Goal: Task Accomplishment & Management: Complete application form

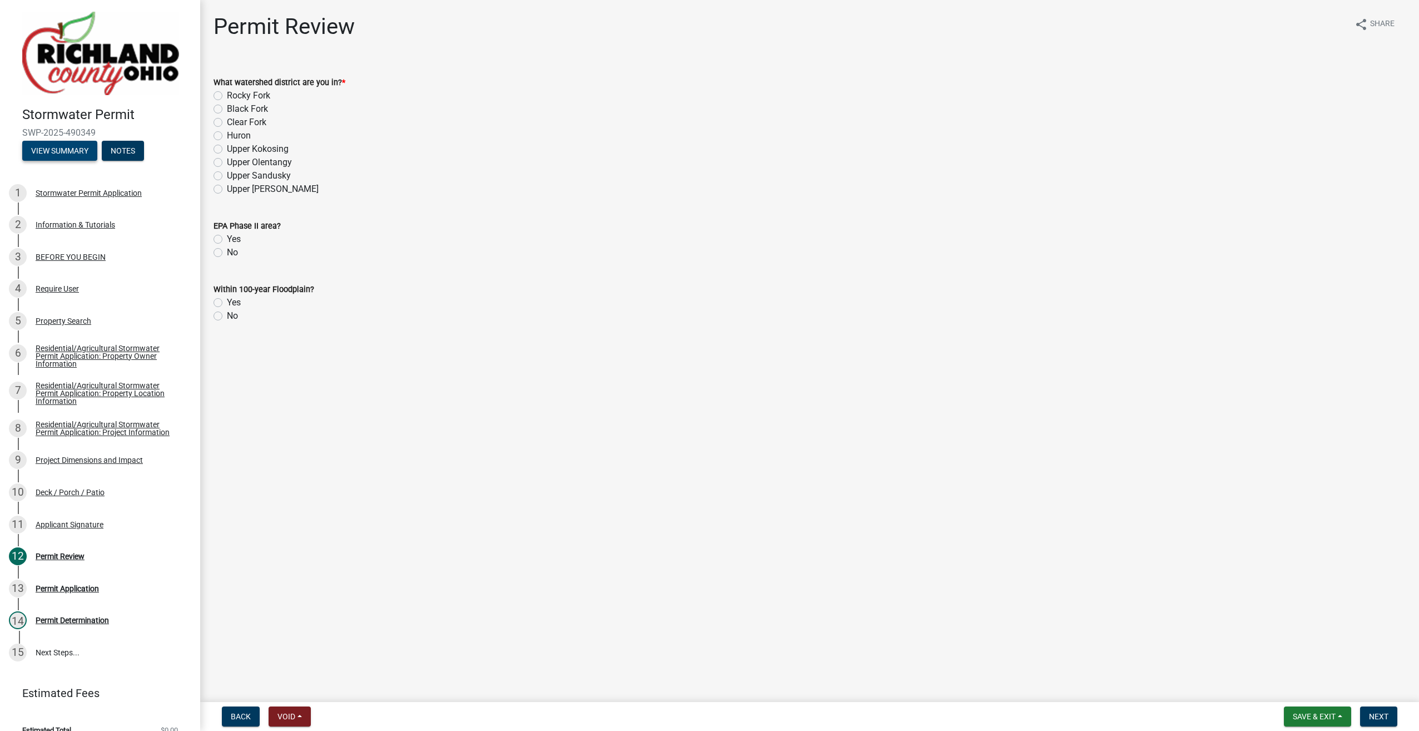
click at [68, 150] on button "View Summary" at bounding box center [59, 151] width 75 height 20
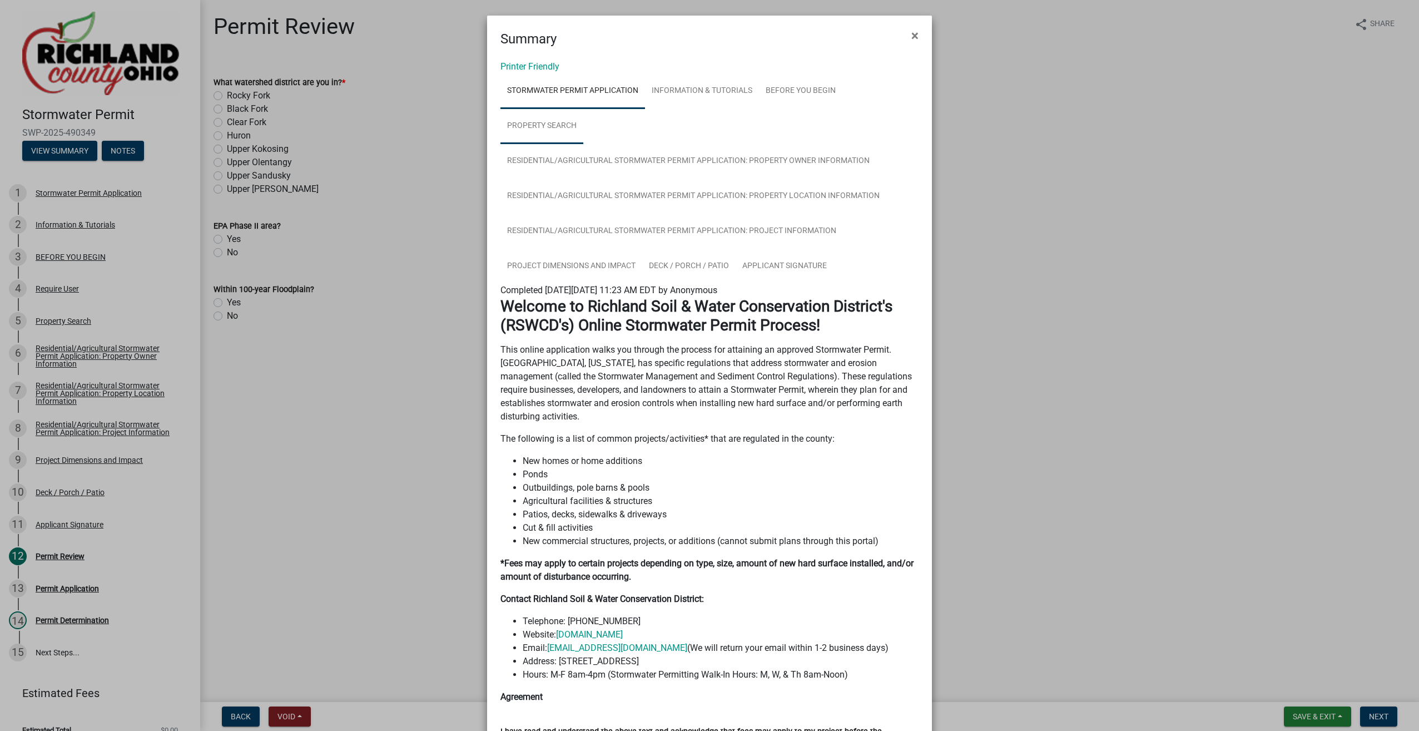
click at [551, 134] on link "Property Search" at bounding box center [541, 126] width 83 height 36
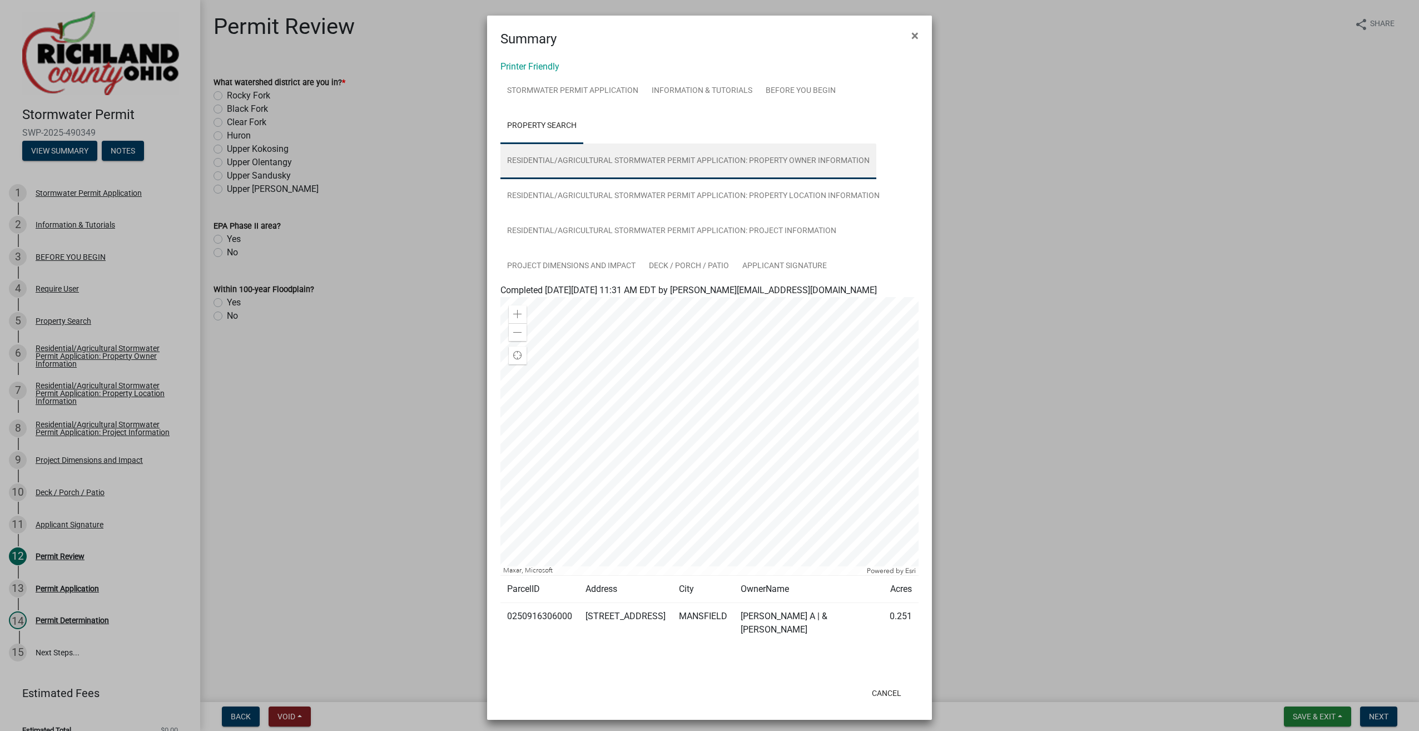
click at [606, 169] on link "Residential/Agricultural Stormwater Permit Application: Property Owner Informat…" at bounding box center [688, 161] width 376 height 36
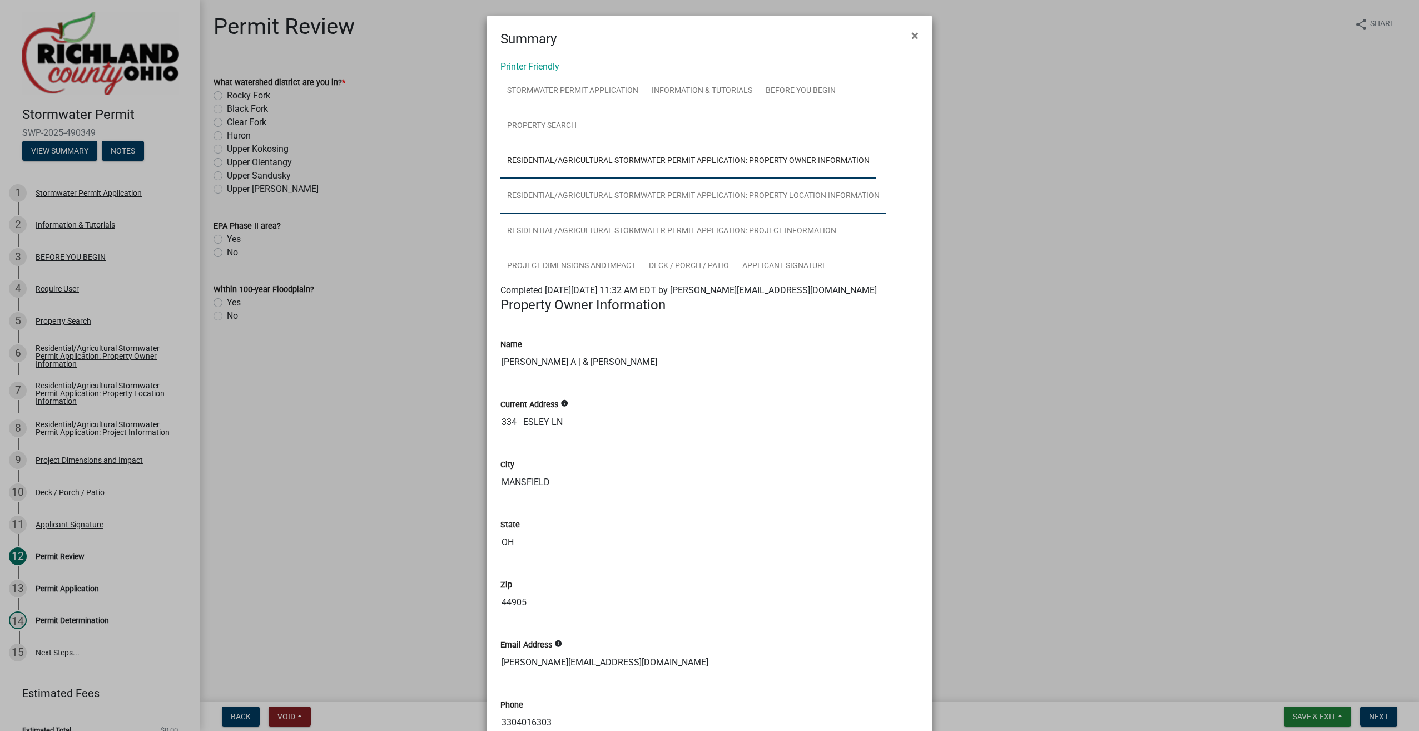
click at [558, 199] on link "Residential/Agricultural Stormwater Permit Application: Property Location Infor…" at bounding box center [693, 196] width 386 height 36
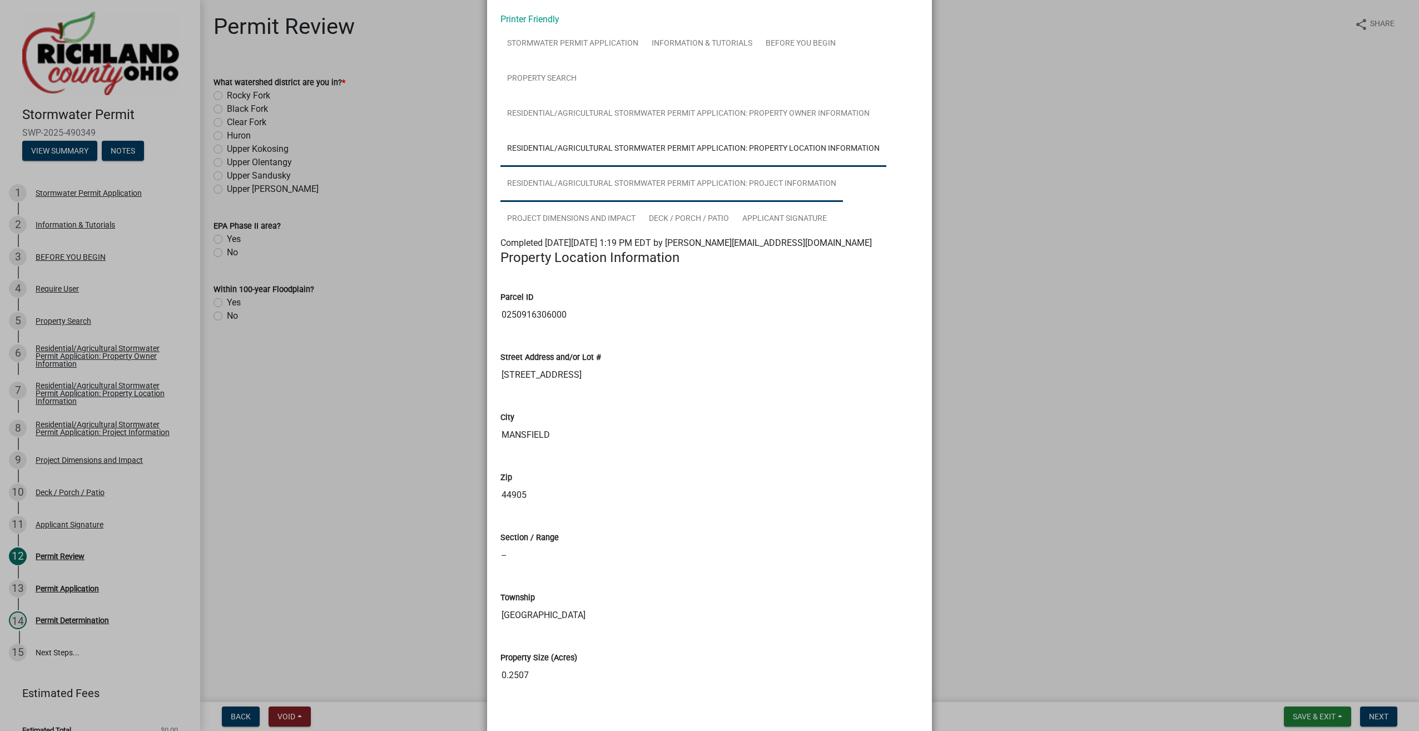
scroll to position [95, 0]
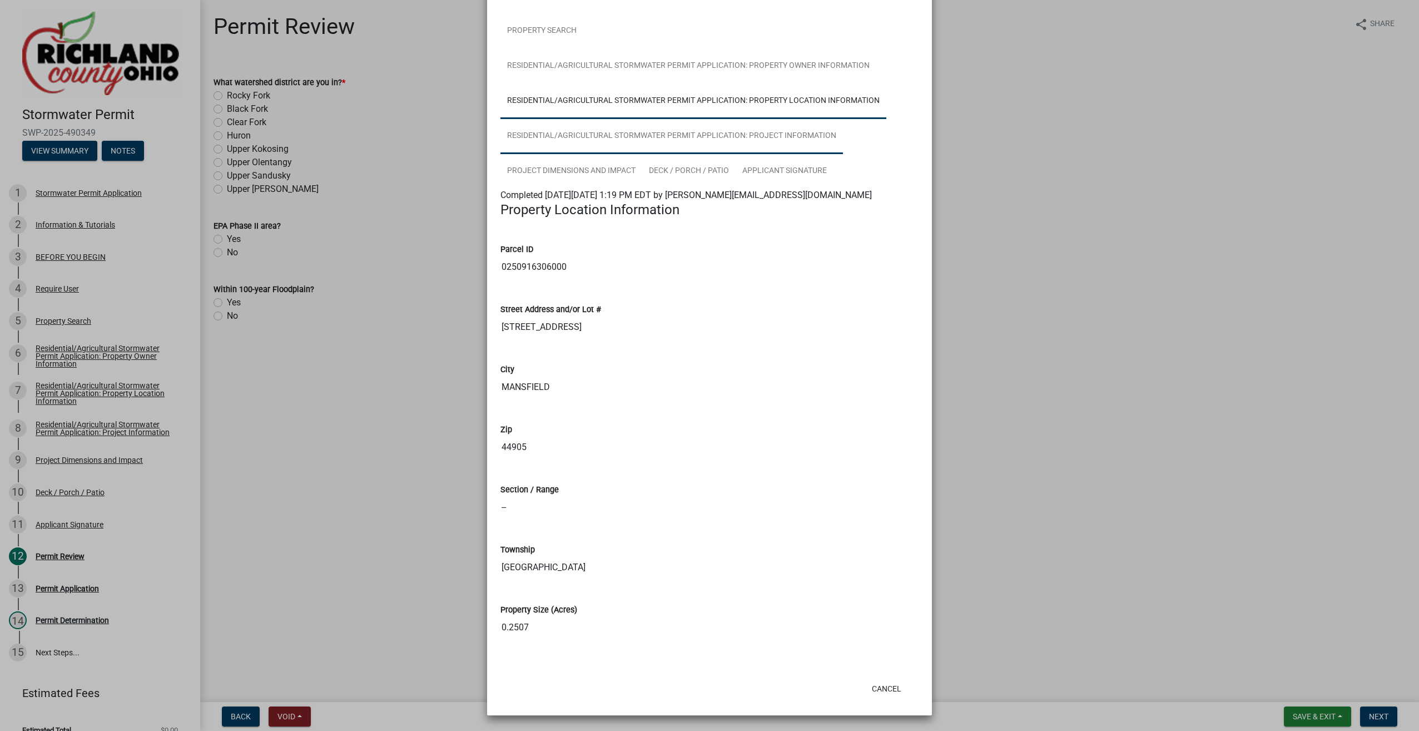
click at [592, 138] on link "Residential/Agricultural Stormwater Permit Application: Project Information" at bounding box center [671, 136] width 343 height 36
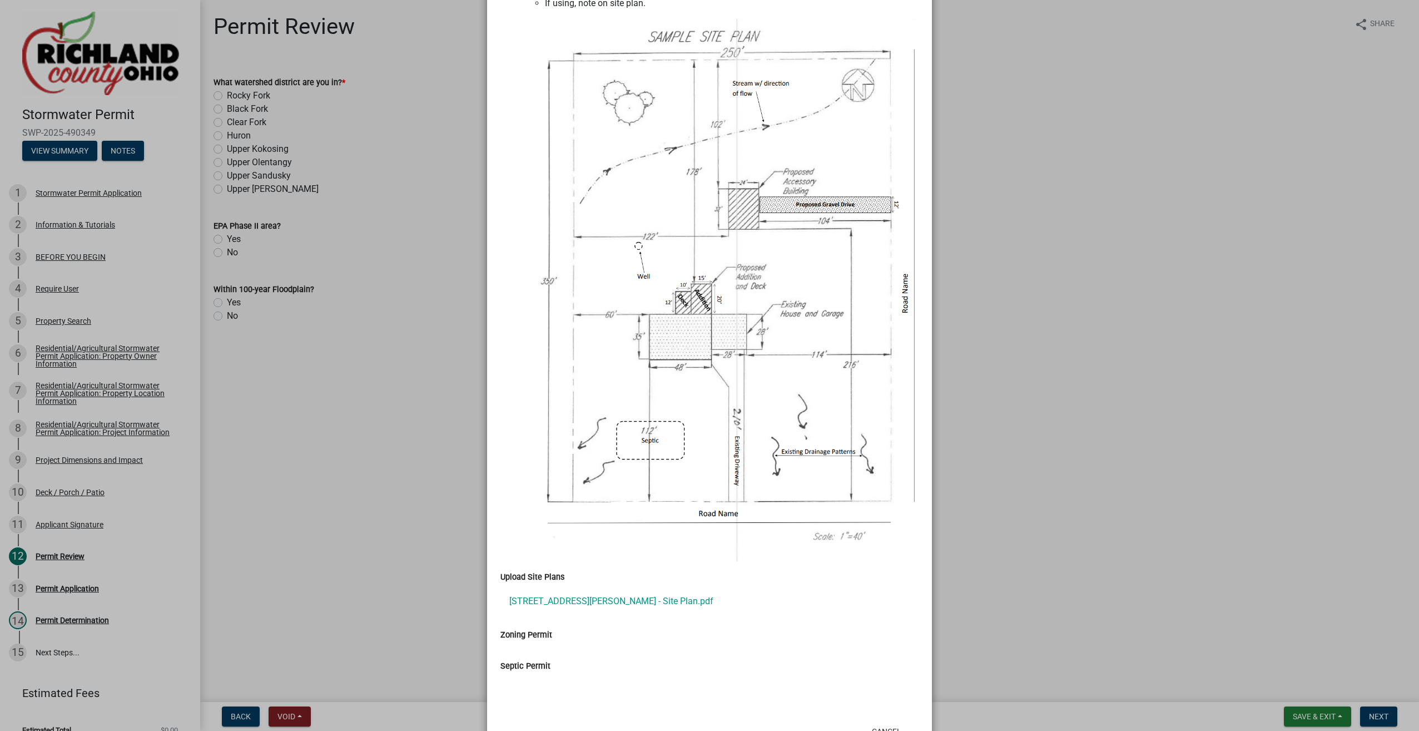
scroll to position [1041, 0]
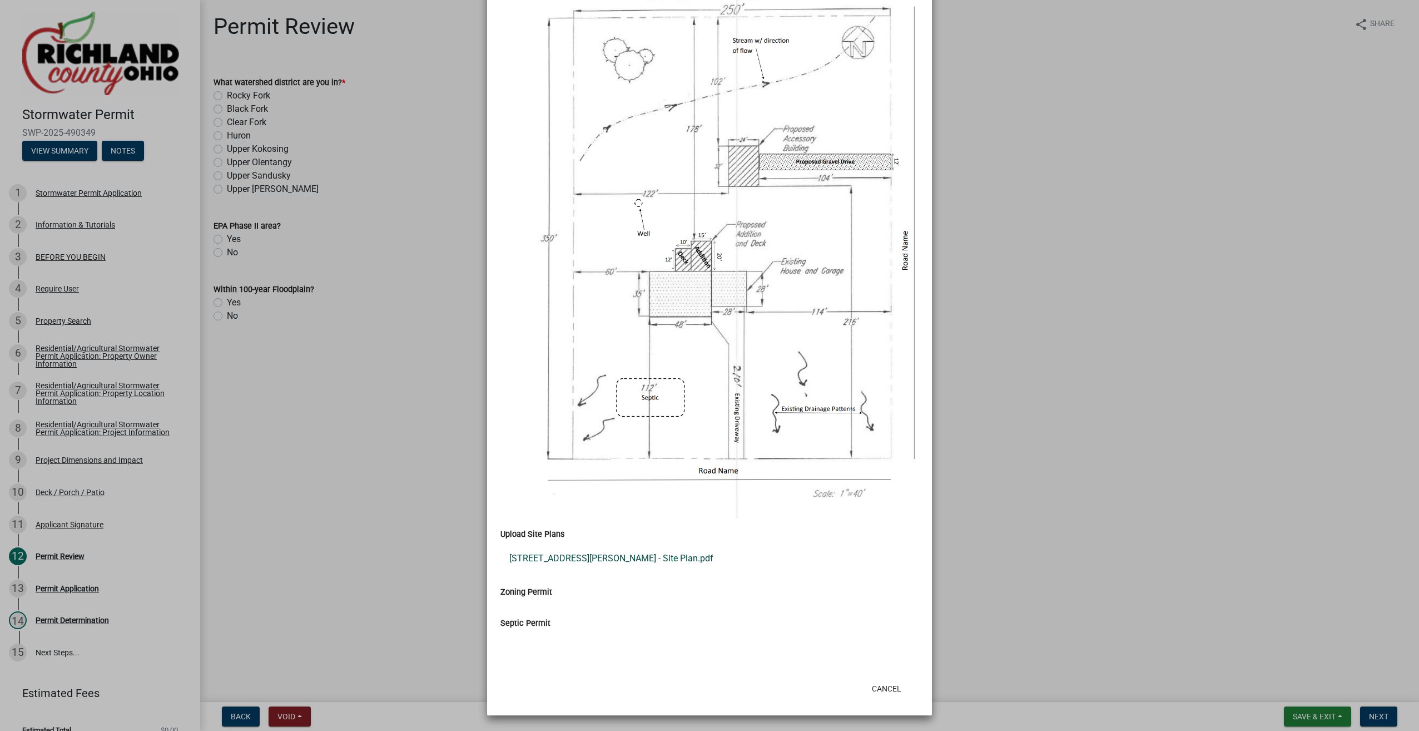
click at [582, 558] on link "[STREET_ADDRESS][PERSON_NAME] - Site Plan.pdf" at bounding box center [709, 558] width 418 height 27
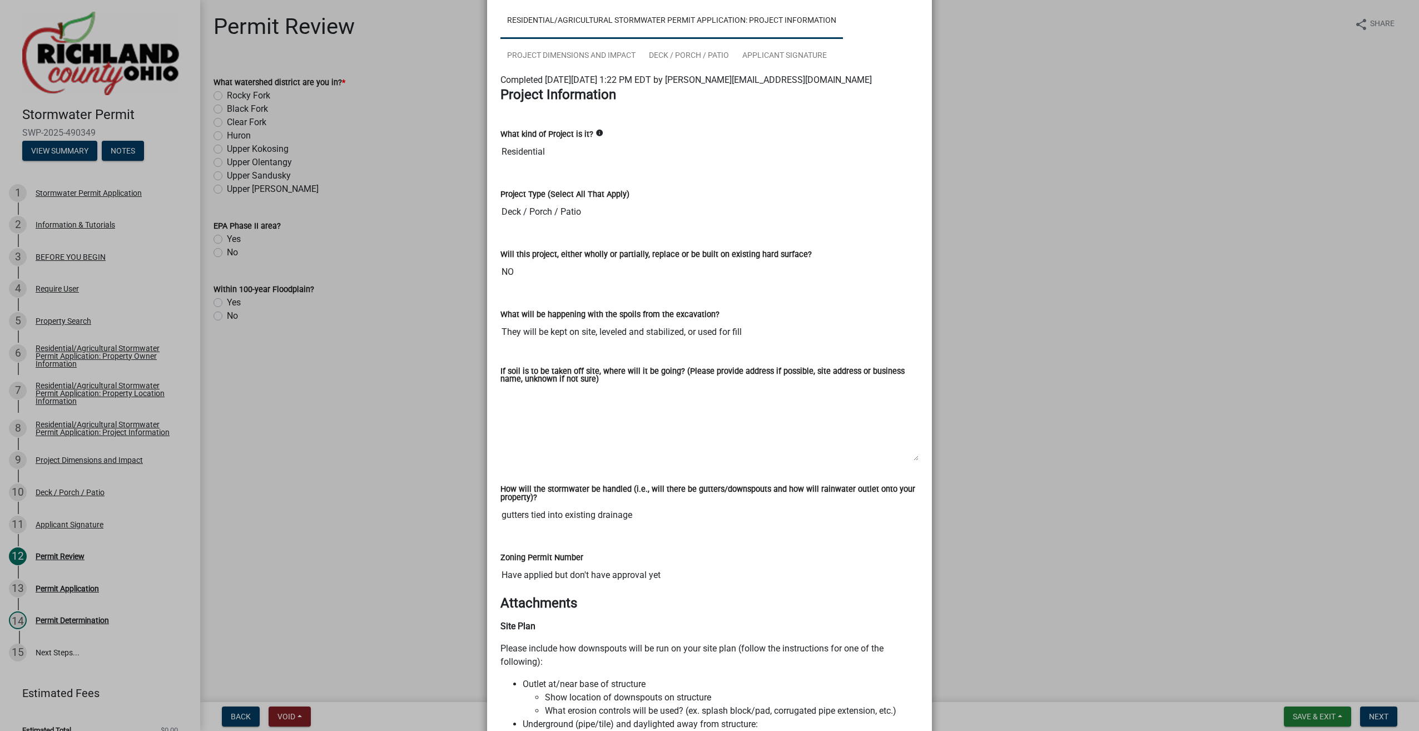
scroll to position [152, 0]
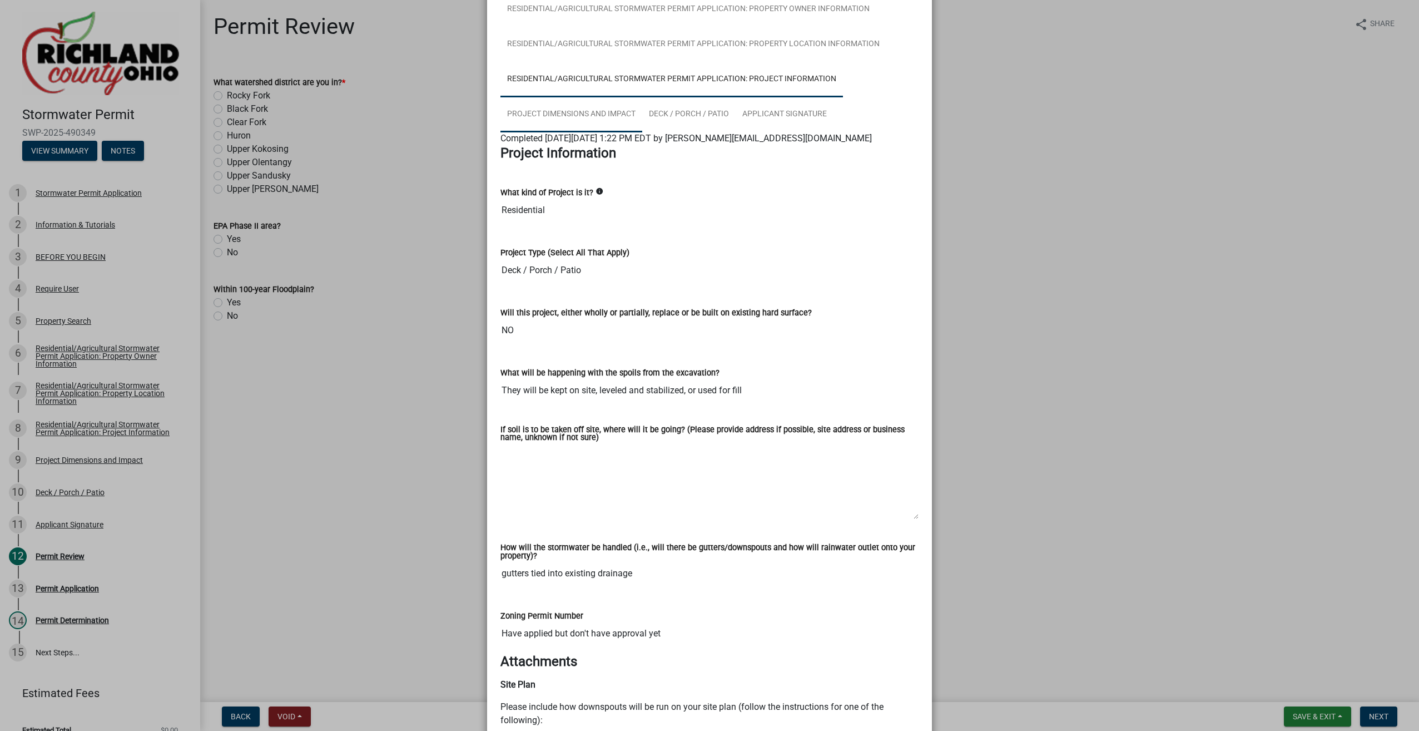
click at [555, 123] on link "Project Dimensions and Impact" at bounding box center [571, 115] width 142 height 36
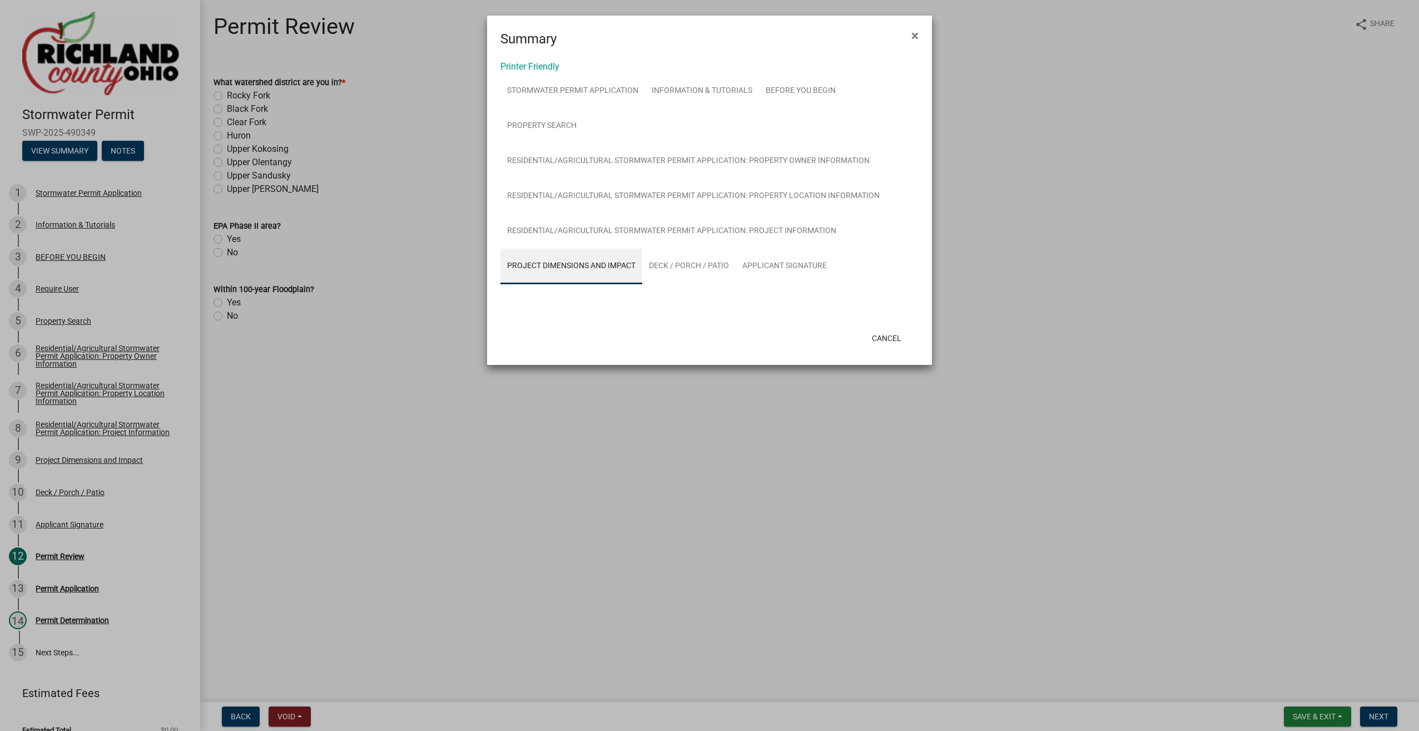
scroll to position [0, 0]
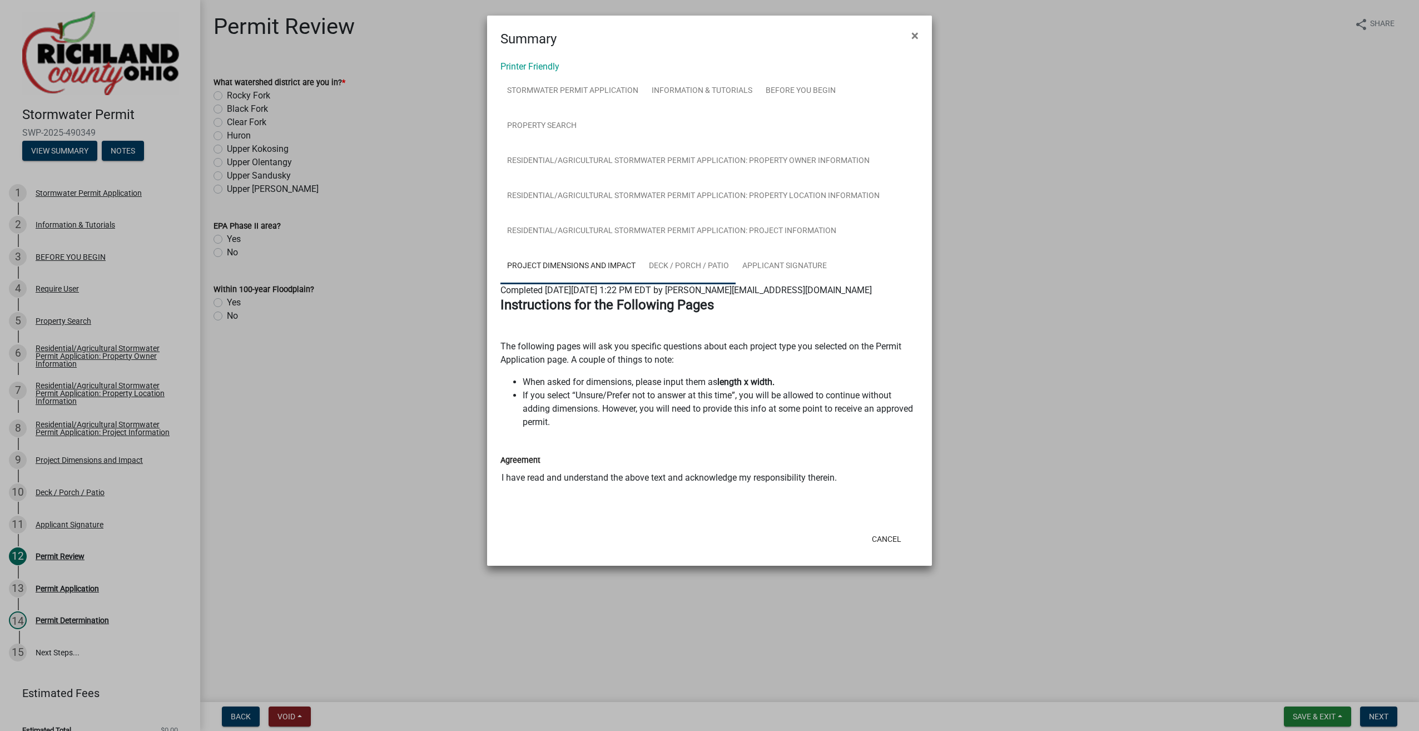
click at [682, 266] on link "Deck / Porch / Patio" at bounding box center [688, 267] width 93 height 36
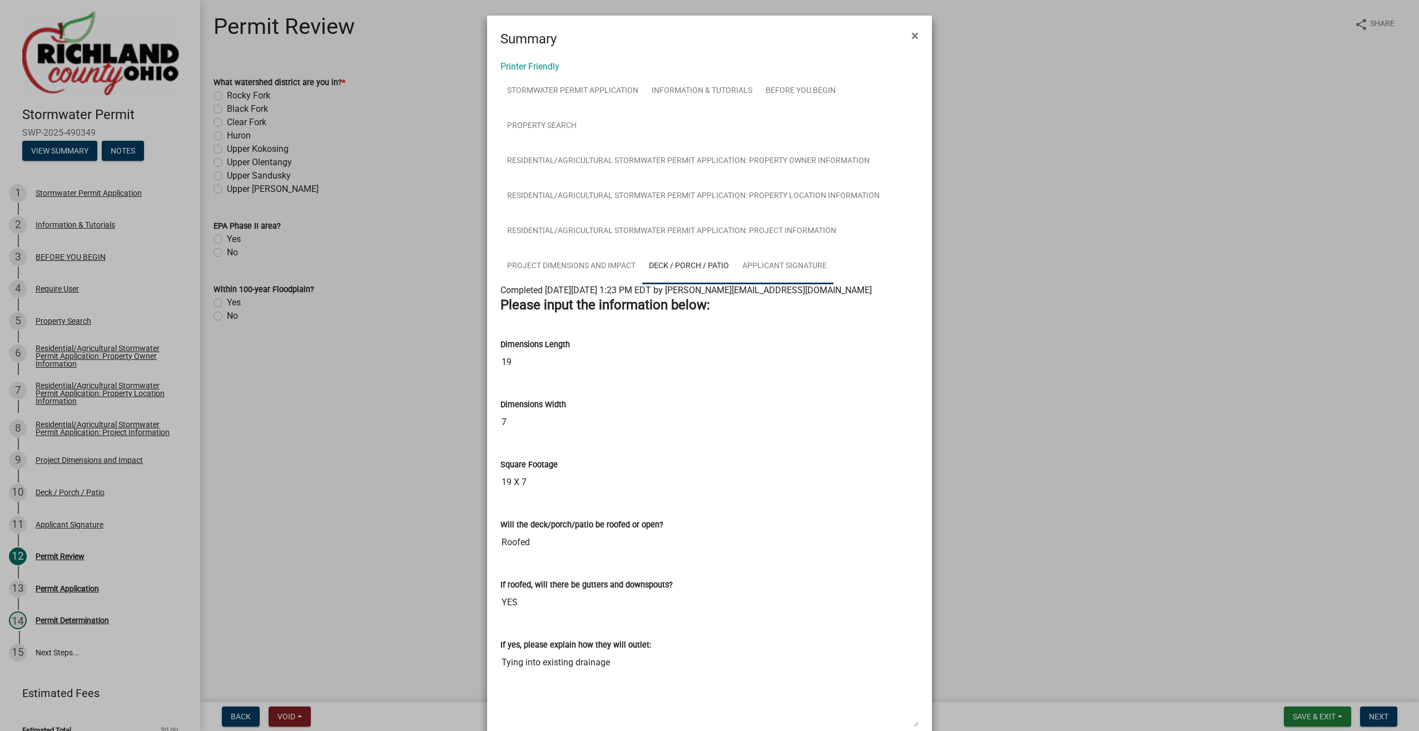
click at [770, 267] on link "Applicant Signature" at bounding box center [785, 267] width 98 height 36
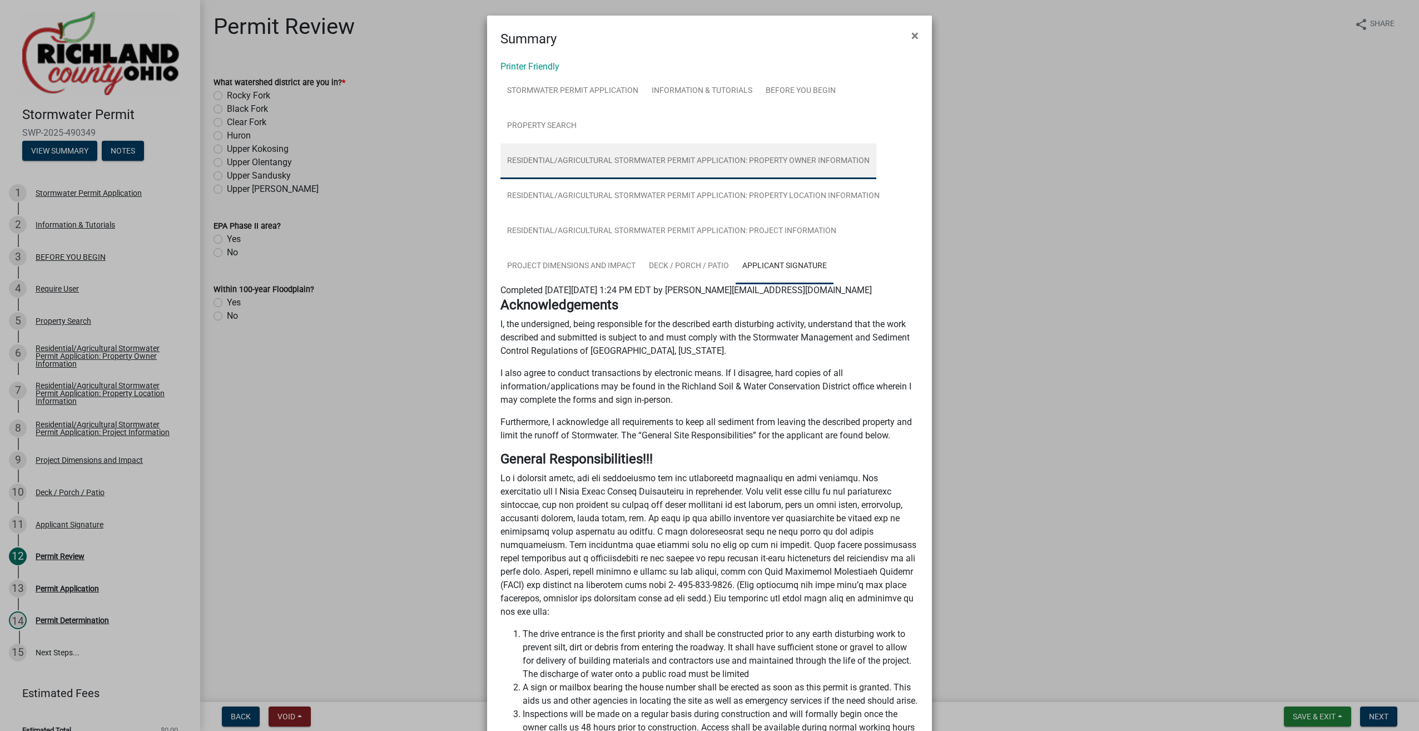
click at [536, 151] on link "Residential/Agricultural Stormwater Permit Application: Property Owner Informat…" at bounding box center [688, 161] width 376 height 36
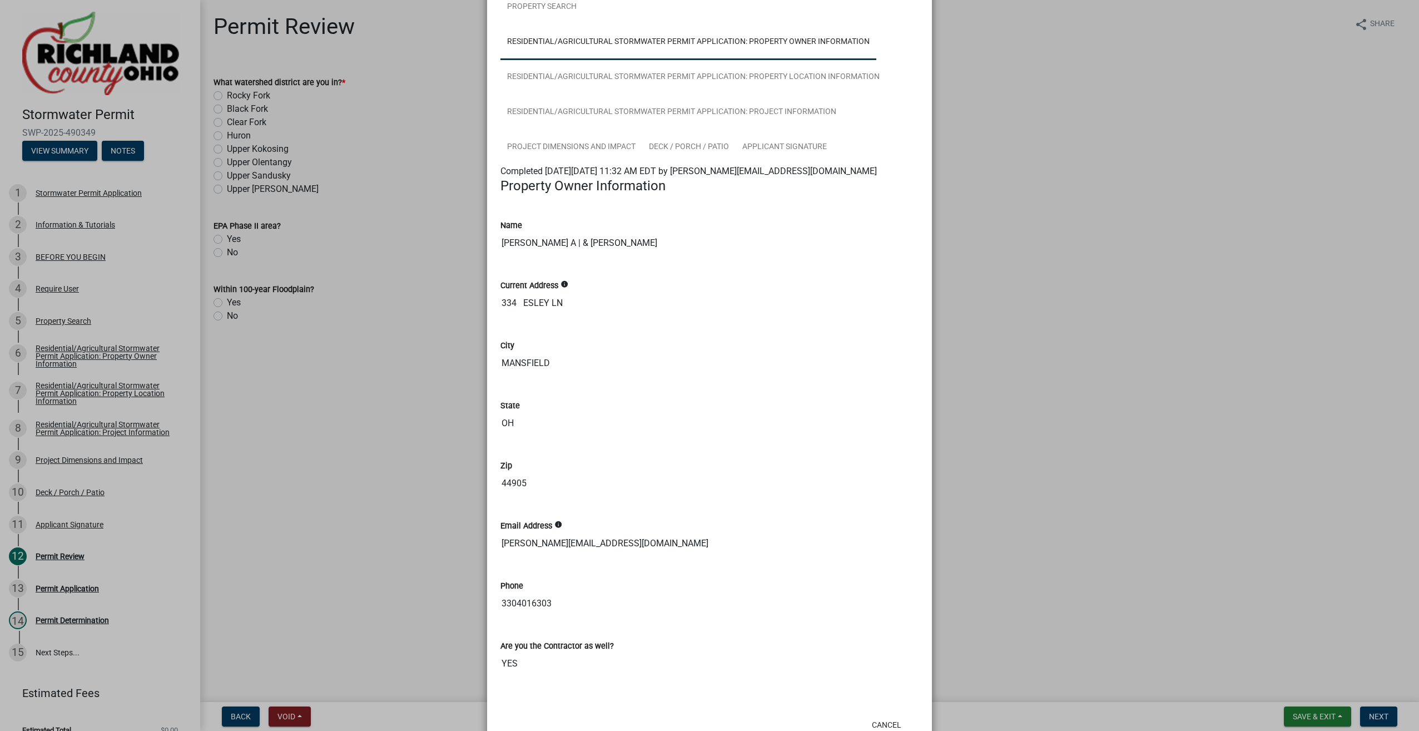
scroll to position [100, 0]
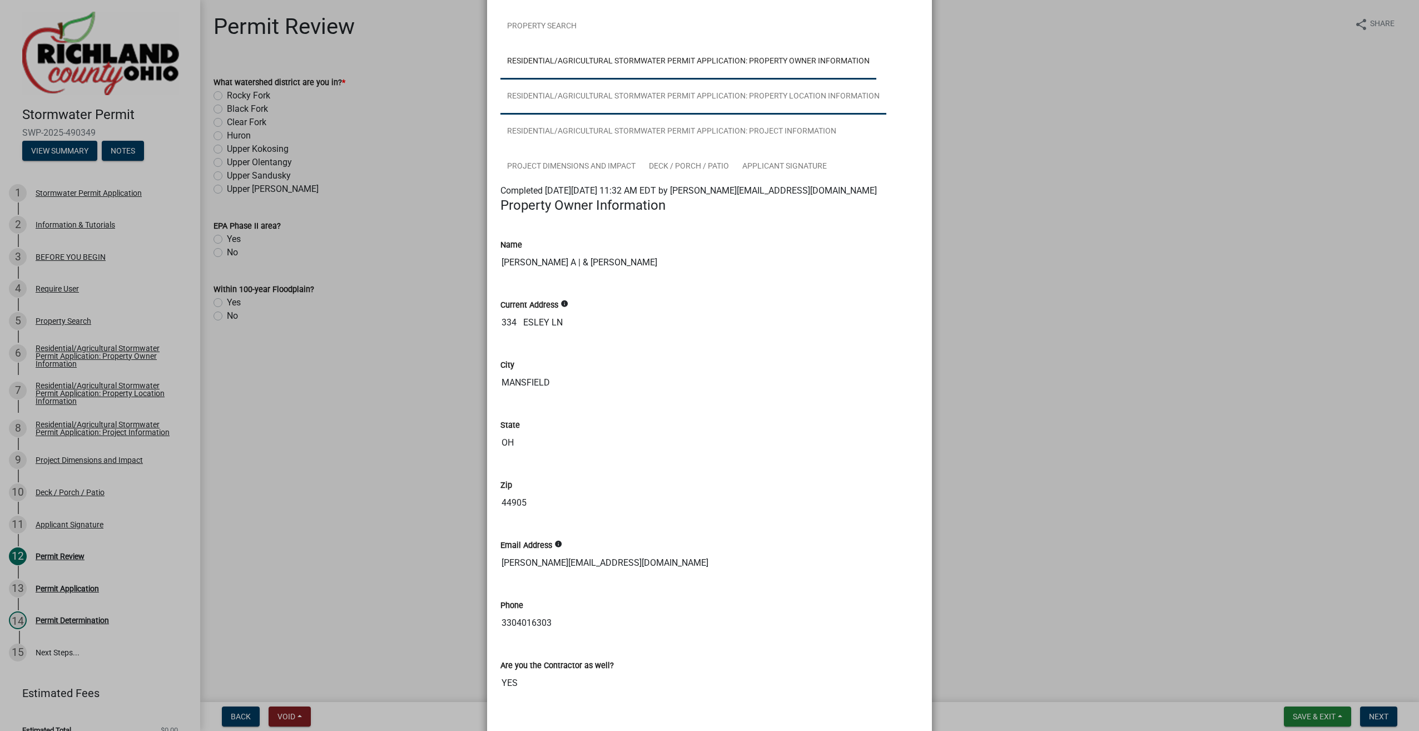
click at [537, 93] on link "Residential/Agricultural Stormwater Permit Application: Property Location Infor…" at bounding box center [693, 97] width 386 height 36
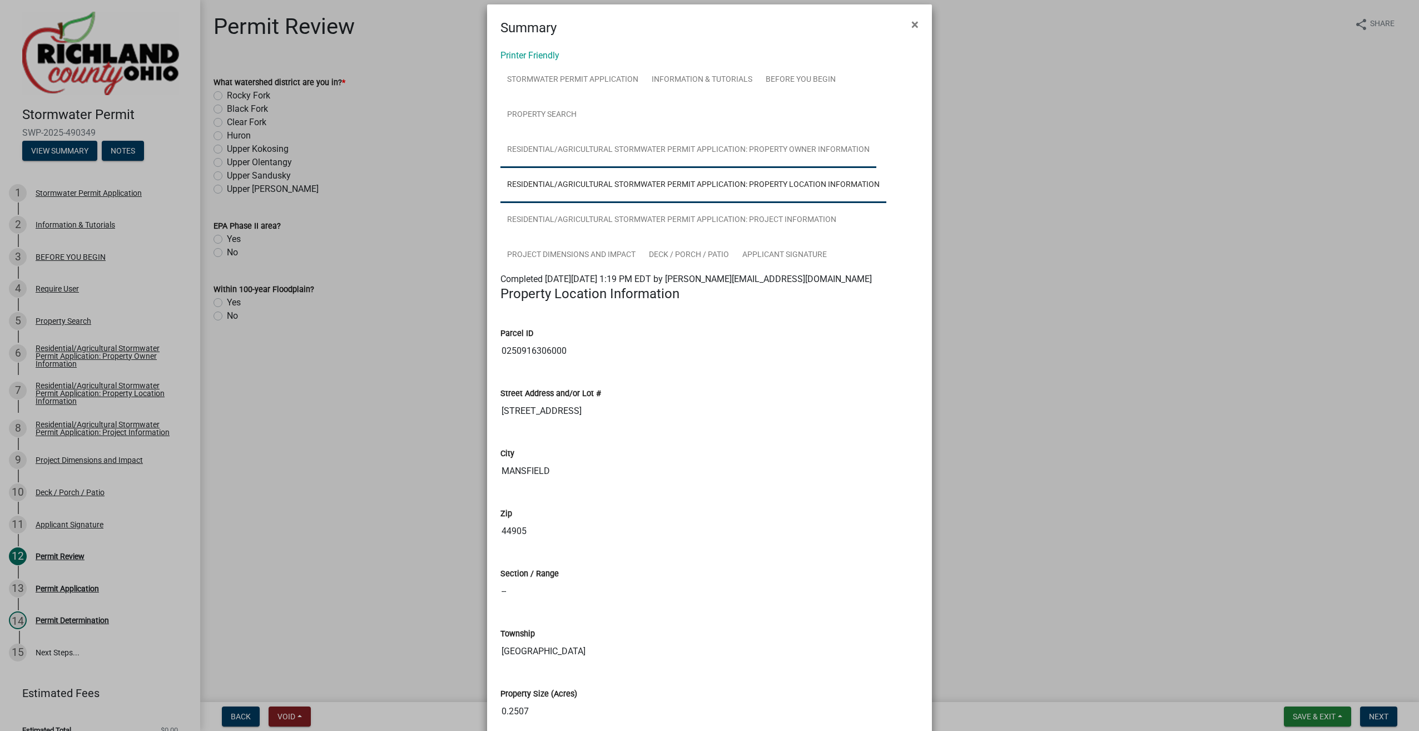
scroll to position [0, 0]
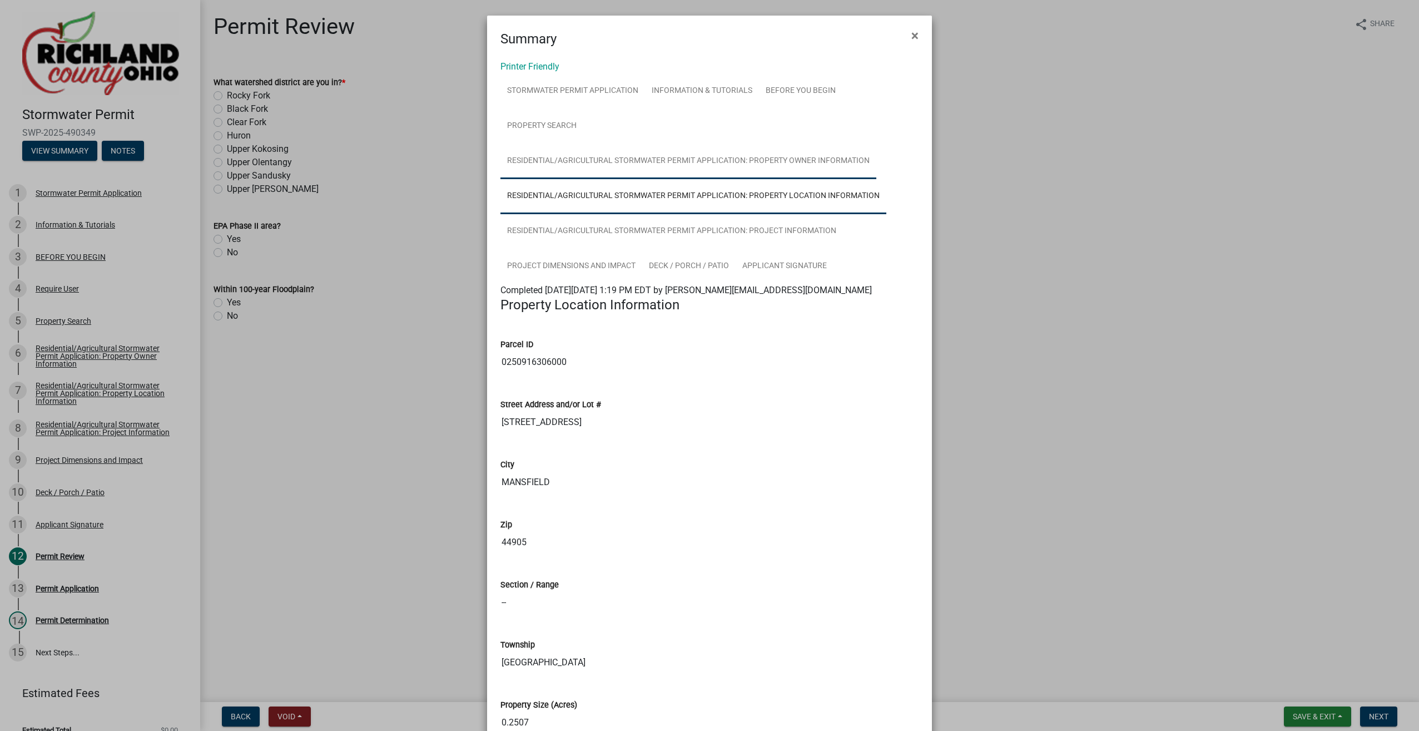
click at [557, 163] on link "Residential/Agricultural Stormwater Permit Application: Property Owner Informat…" at bounding box center [688, 161] width 376 height 36
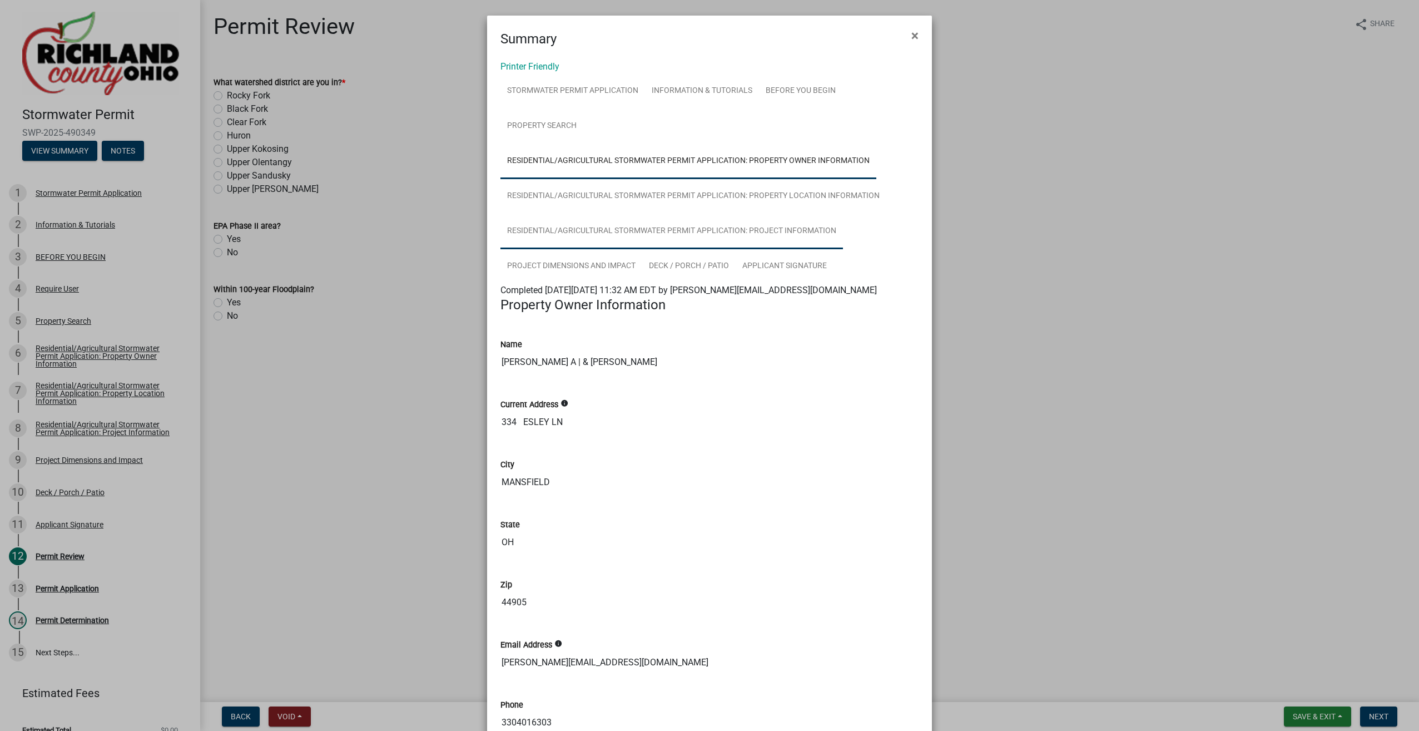
click at [583, 232] on link "Residential/Agricultural Stormwater Permit Application: Project Information" at bounding box center [671, 232] width 343 height 36
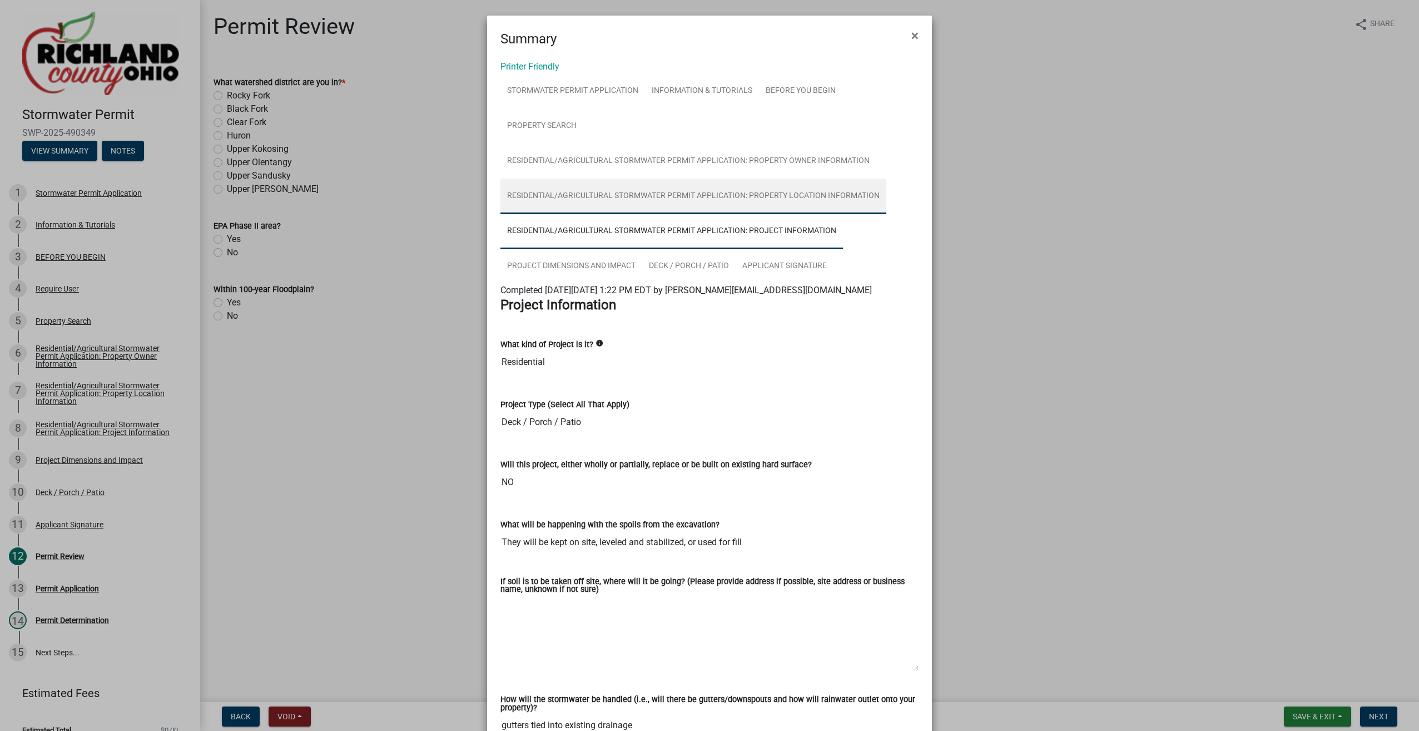
click at [592, 191] on link "Residential/Agricultural Stormwater Permit Application: Property Location Infor…" at bounding box center [693, 196] width 386 height 36
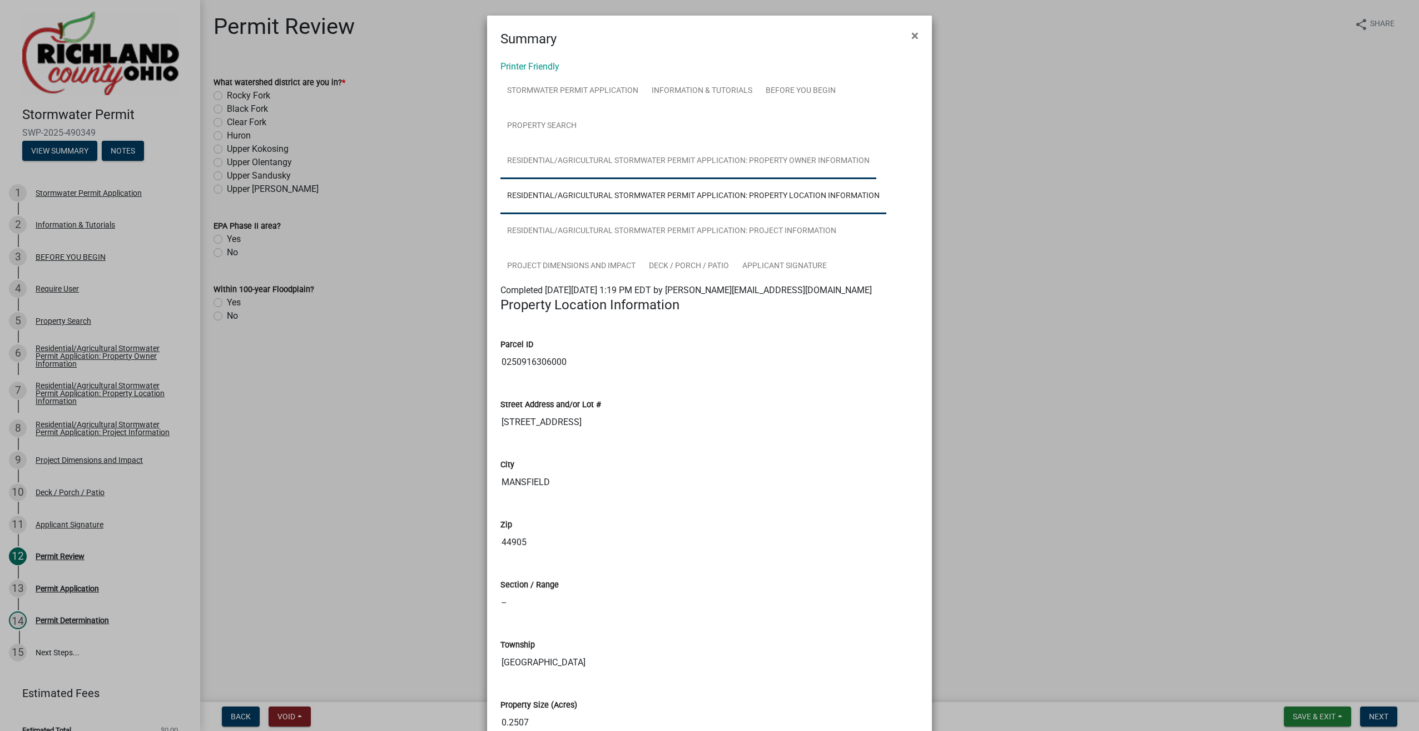
click at [615, 173] on link "Residential/Agricultural Stormwater Permit Application: Property Owner Informat…" at bounding box center [688, 161] width 376 height 36
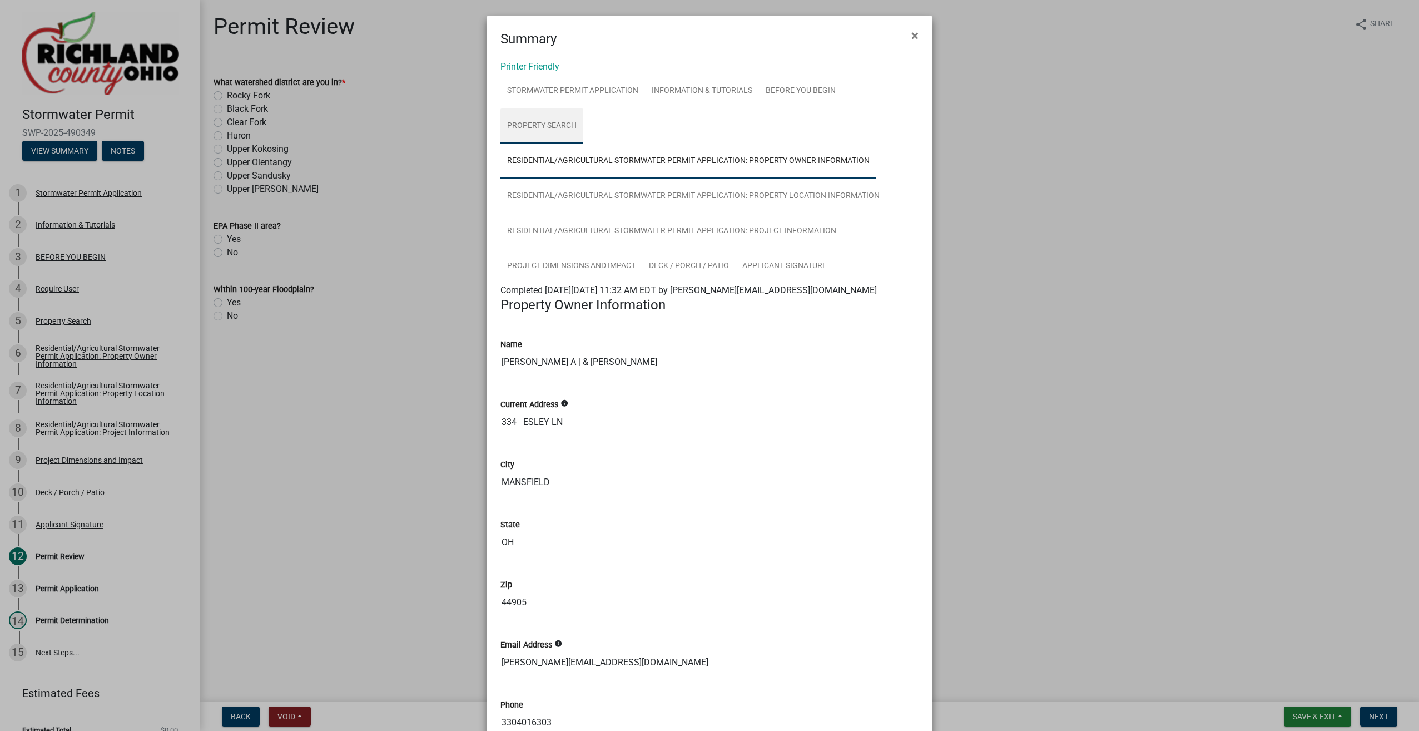
click at [547, 124] on link "Property Search" at bounding box center [541, 126] width 83 height 36
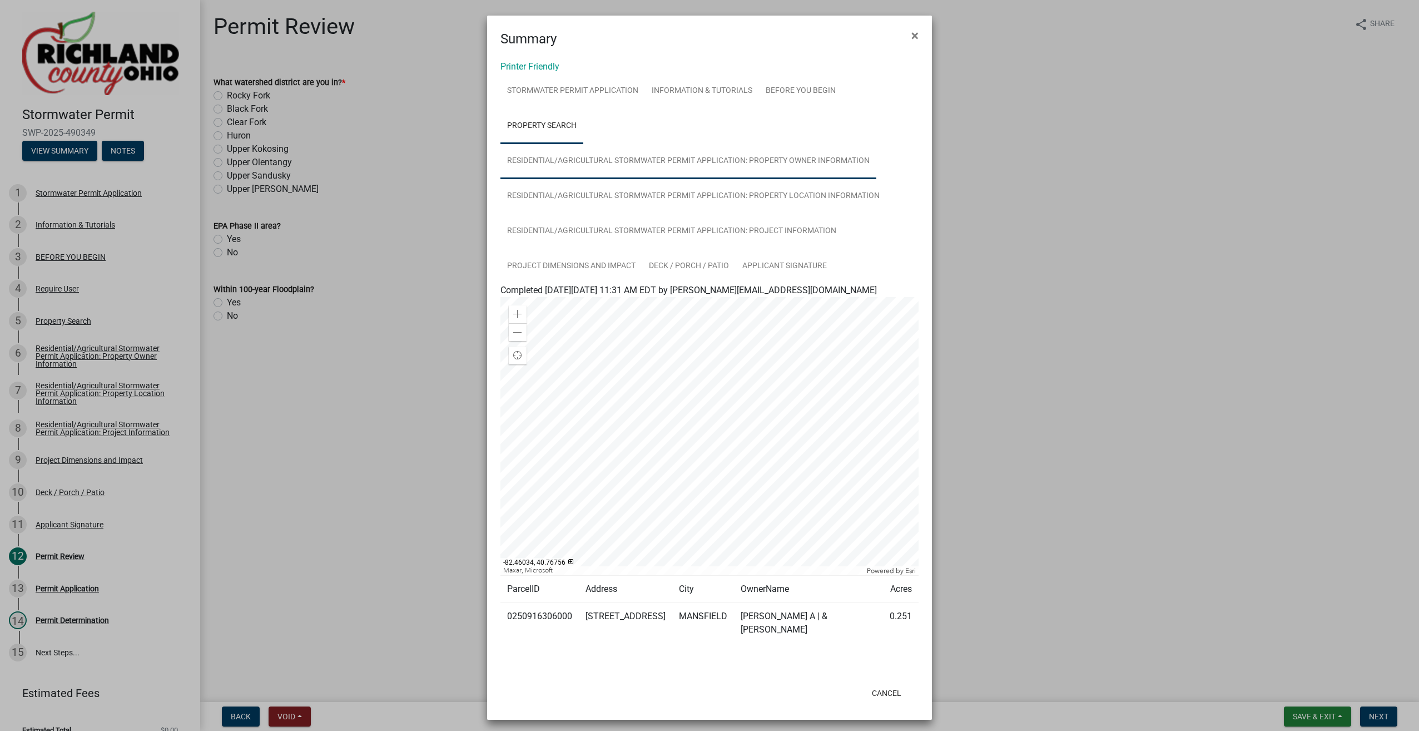
click at [661, 165] on link "Residential/Agricultural Stormwater Permit Application: Property Owner Informat…" at bounding box center [688, 161] width 376 height 36
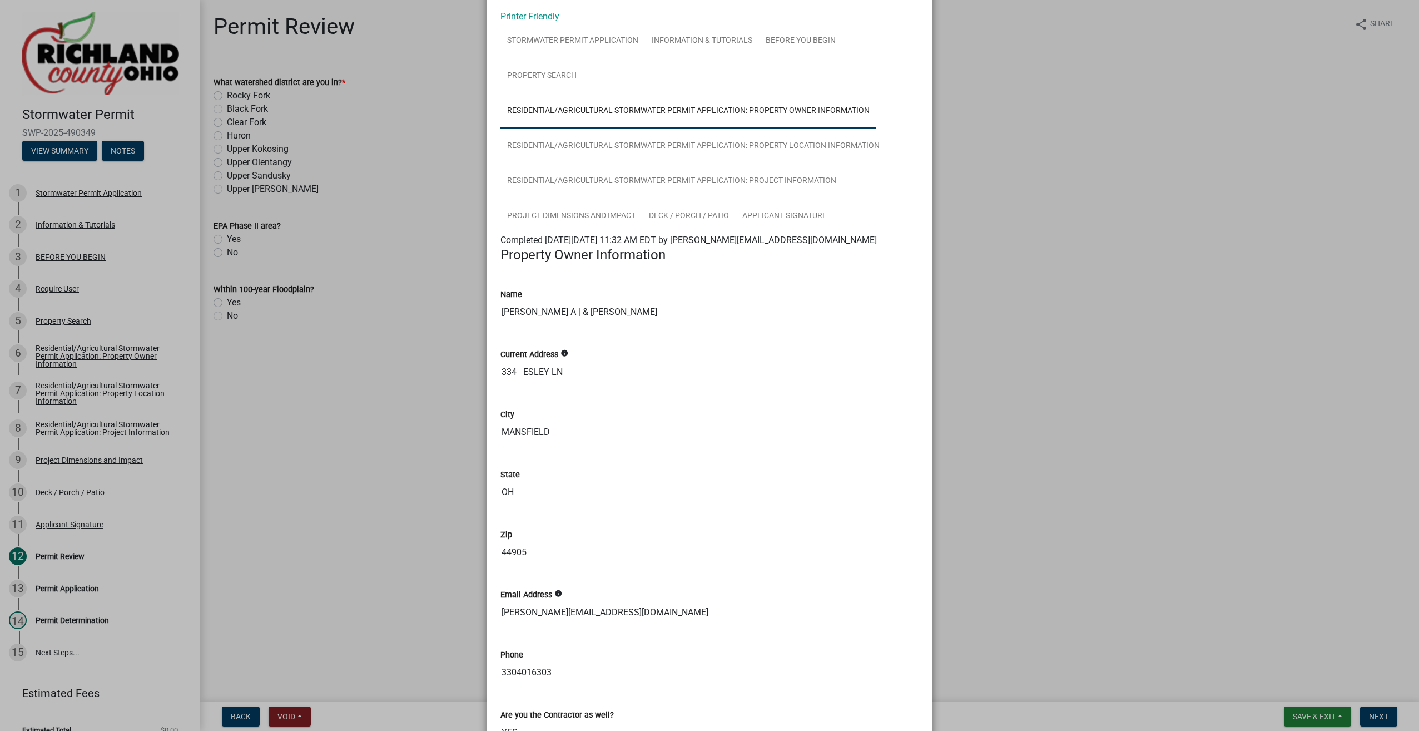
scroll to position [155, 0]
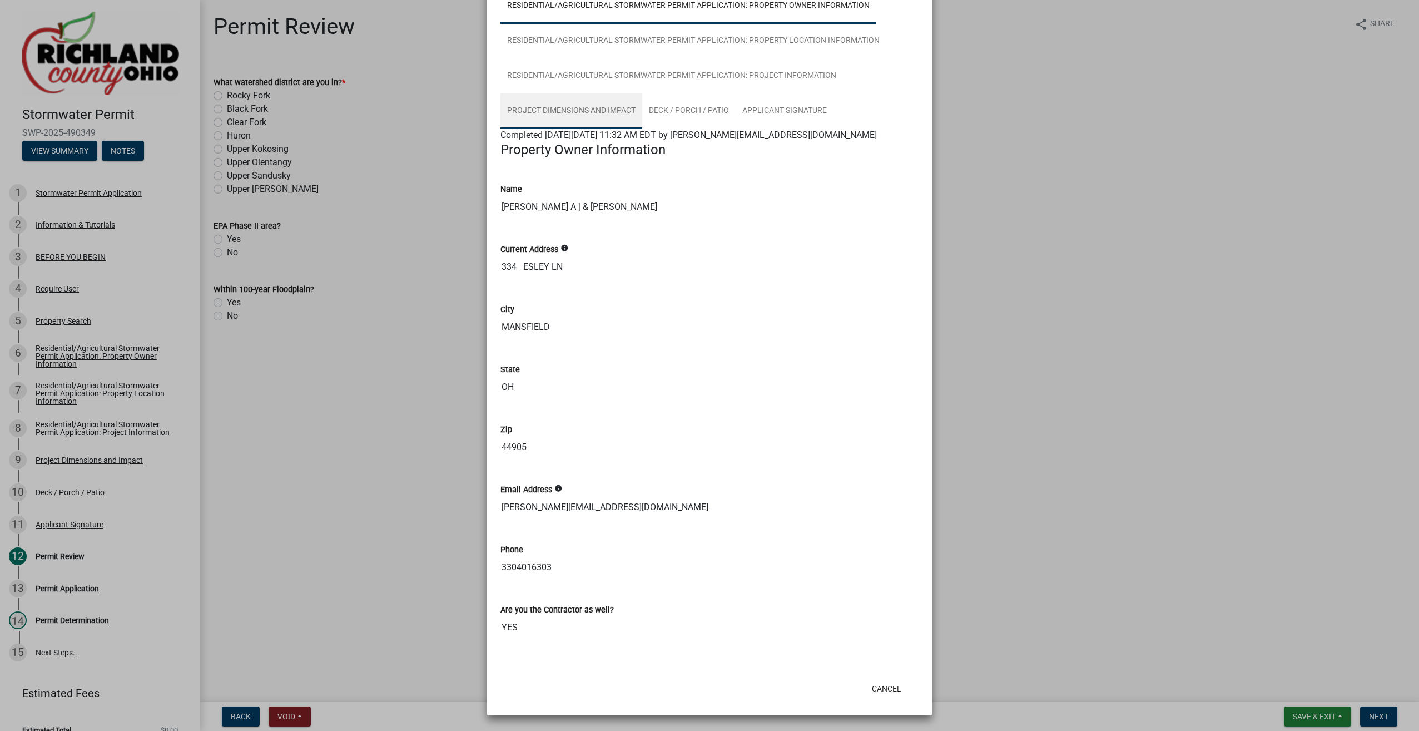
click at [576, 111] on link "Project Dimensions and Impact" at bounding box center [571, 111] width 142 height 36
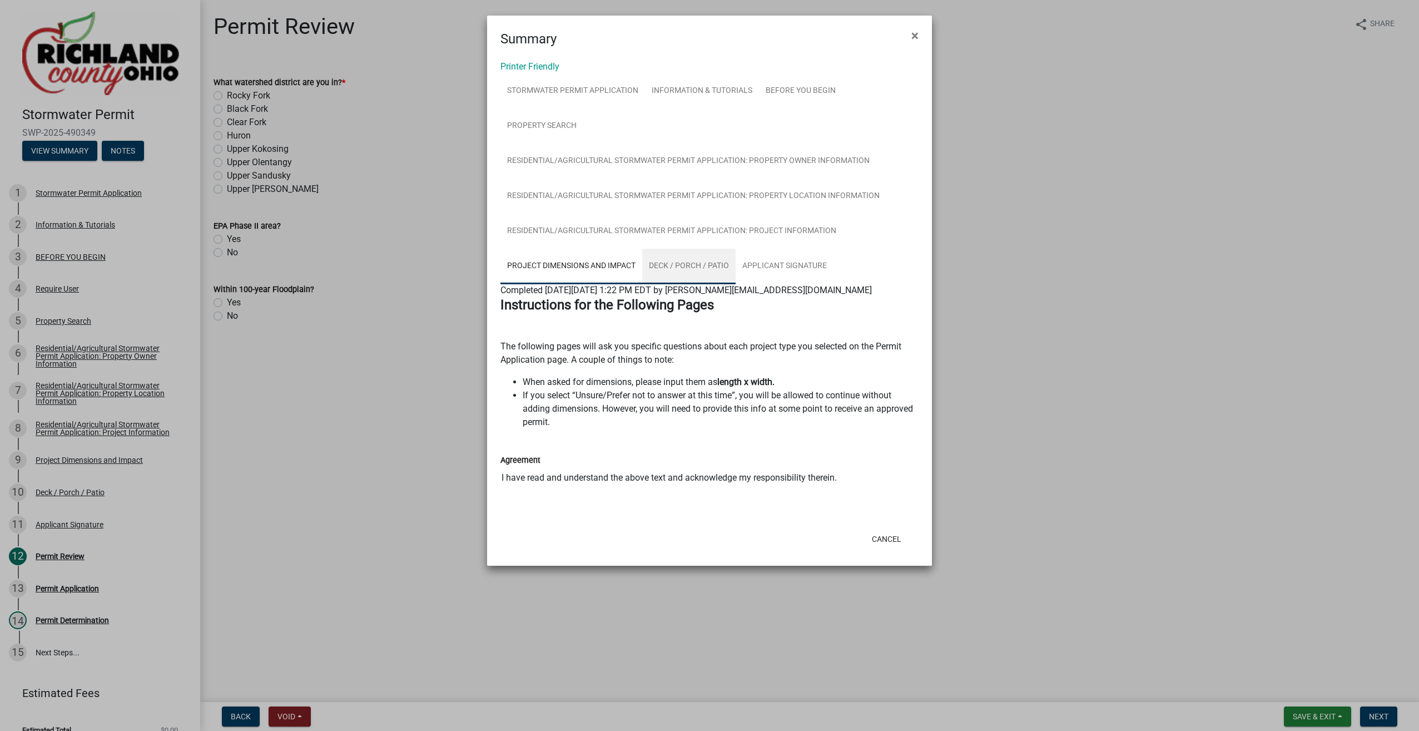
click at [694, 264] on link "Deck / Porch / Patio" at bounding box center [688, 267] width 93 height 36
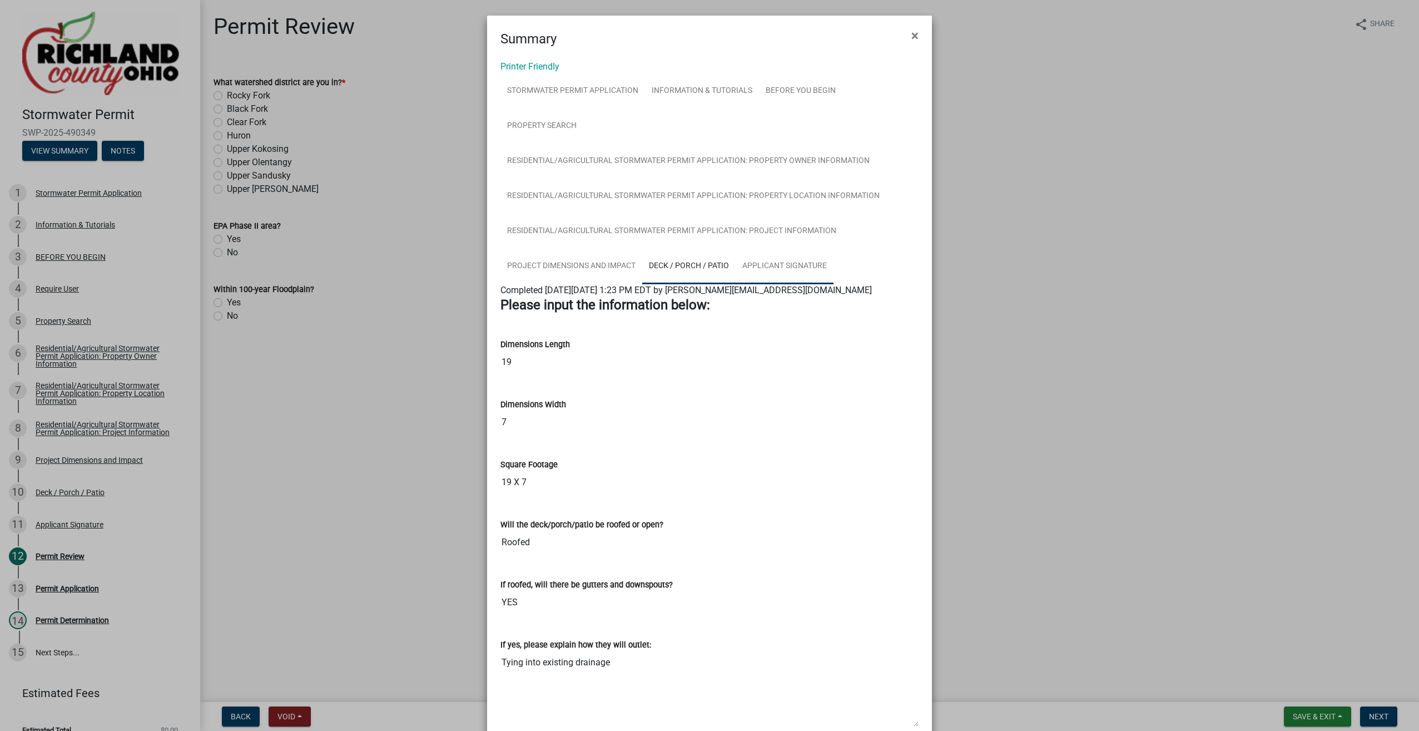
click at [797, 266] on link "Applicant Signature" at bounding box center [785, 267] width 98 height 36
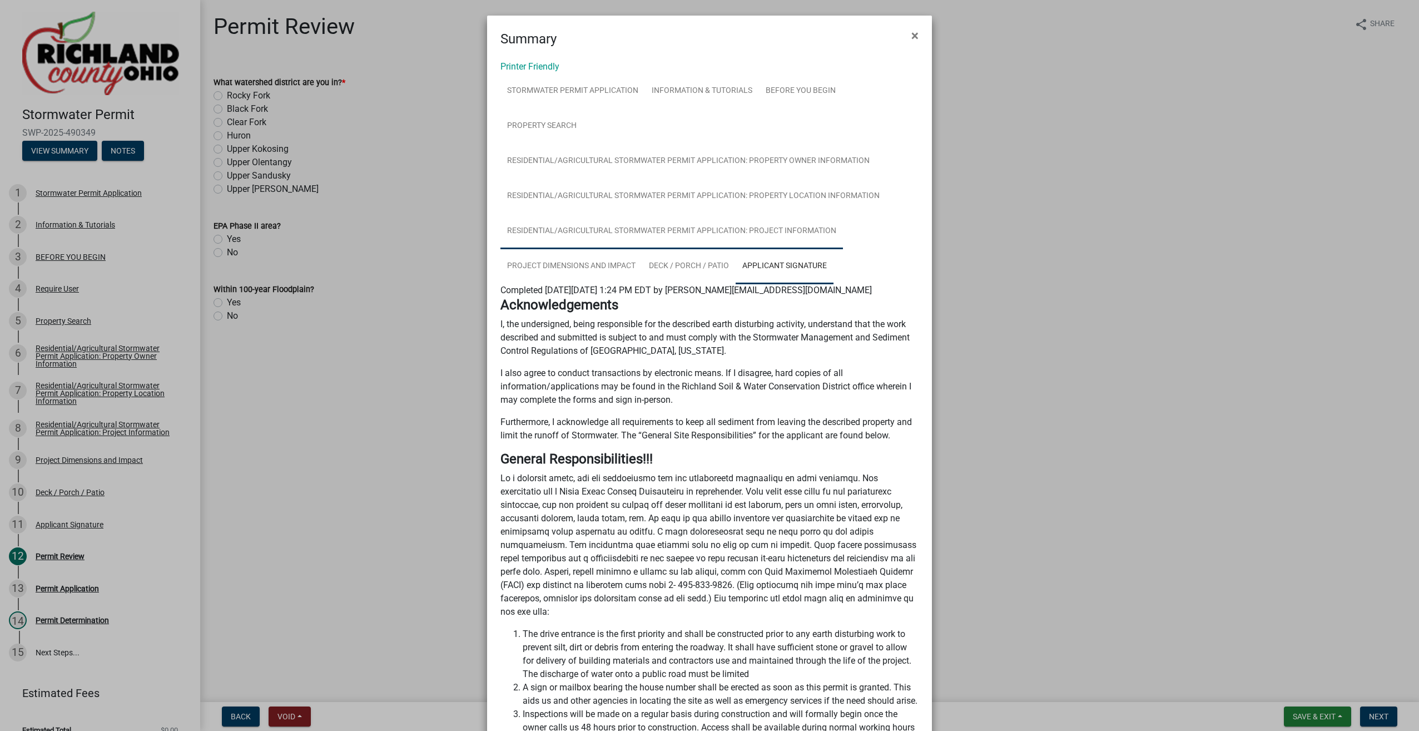
click at [550, 241] on link "Residential/Agricultural Stormwater Permit Application: Project Information" at bounding box center [671, 232] width 343 height 36
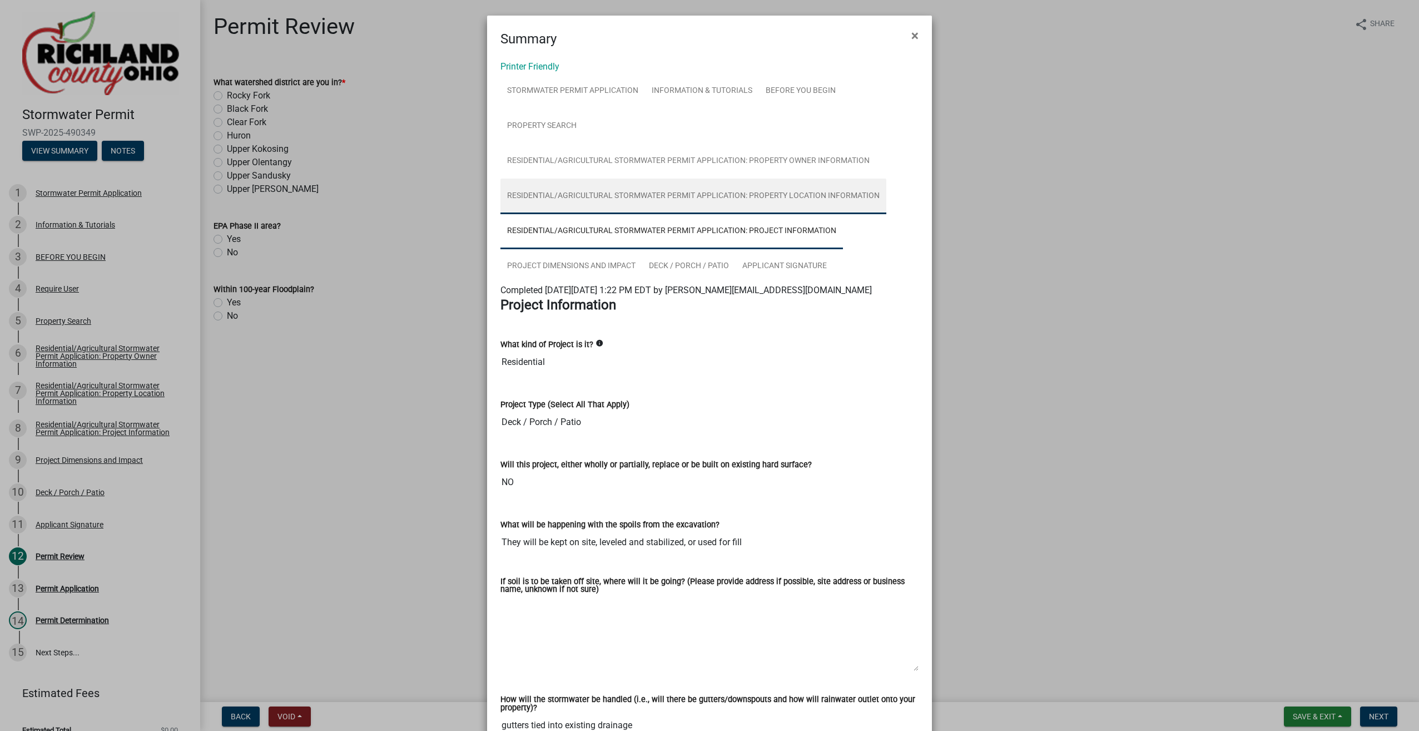
click at [597, 199] on link "Residential/Agricultural Stormwater Permit Application: Property Location Infor…" at bounding box center [693, 196] width 386 height 36
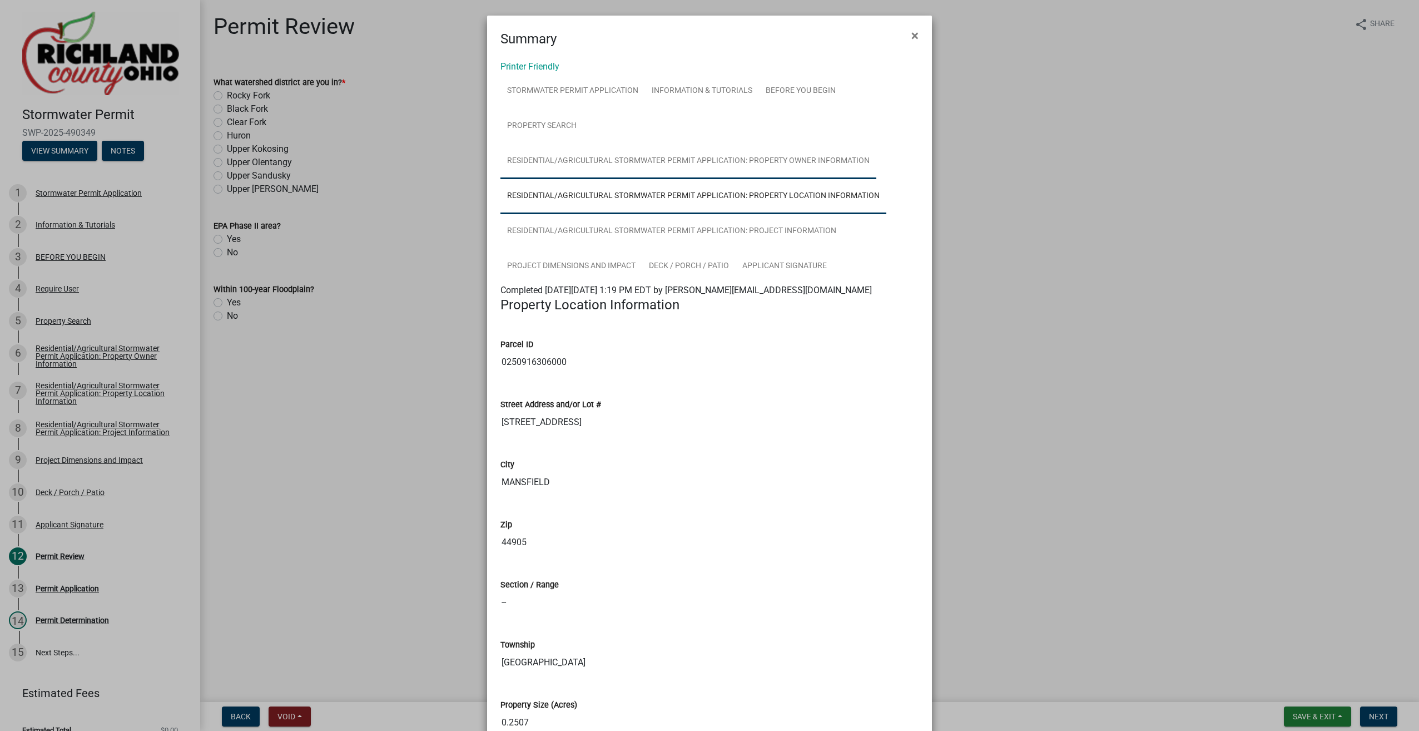
click at [668, 170] on link "Residential/Agricultural Stormwater Permit Application: Property Owner Informat…" at bounding box center [688, 161] width 376 height 36
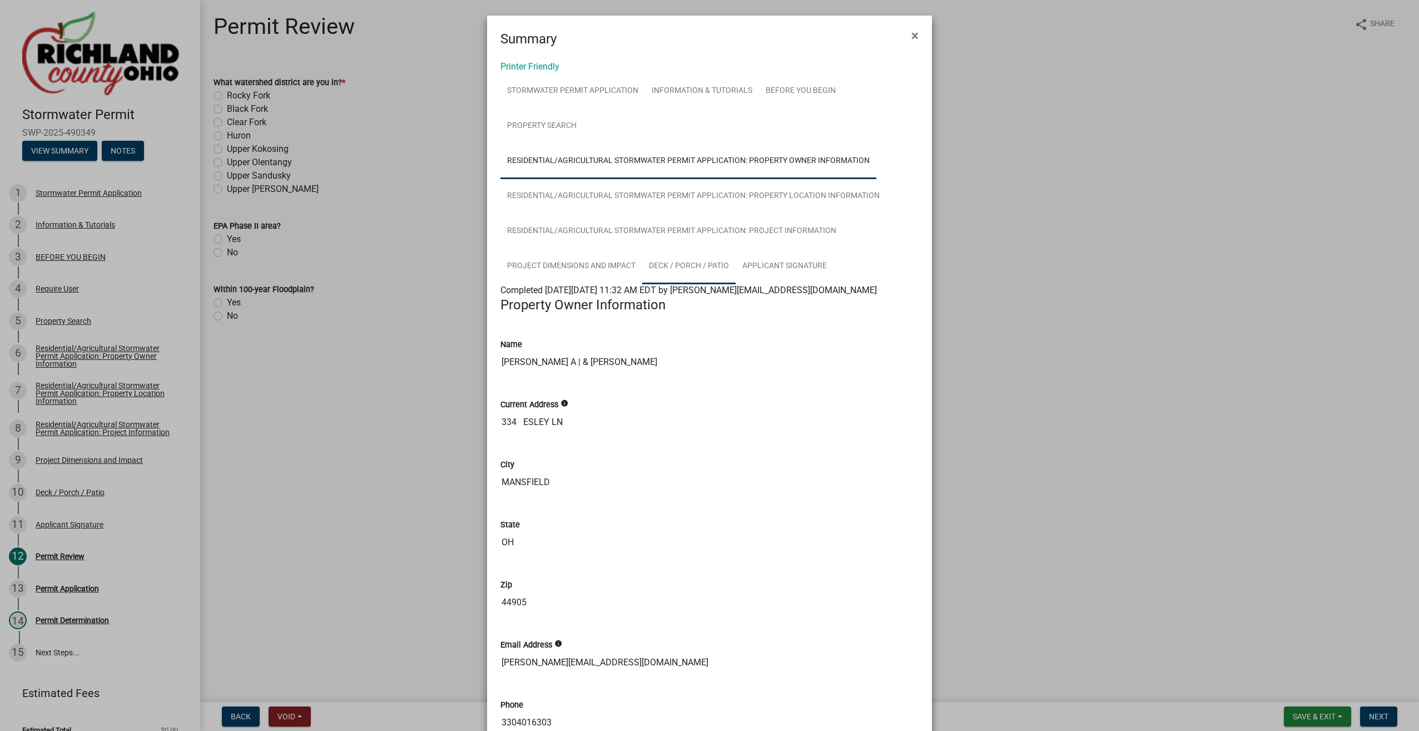
click at [674, 263] on link "Deck / Porch / Patio" at bounding box center [688, 267] width 93 height 36
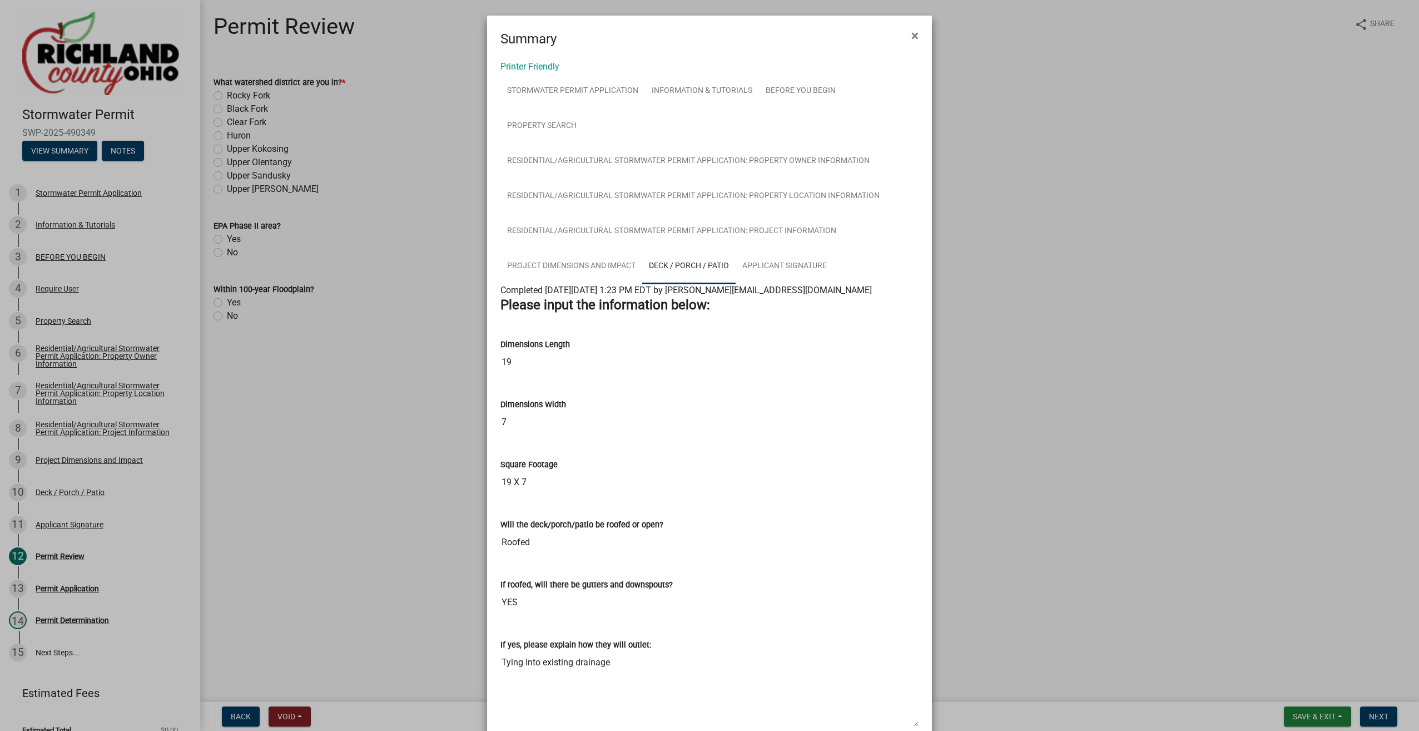
click at [488, 157] on div "Printer Friendly Stormwater Permit Application Information & Tutorials BEFORE Y…" at bounding box center [709, 405] width 445 height 713
click at [916, 34] on button "×" at bounding box center [914, 35] width 25 height 31
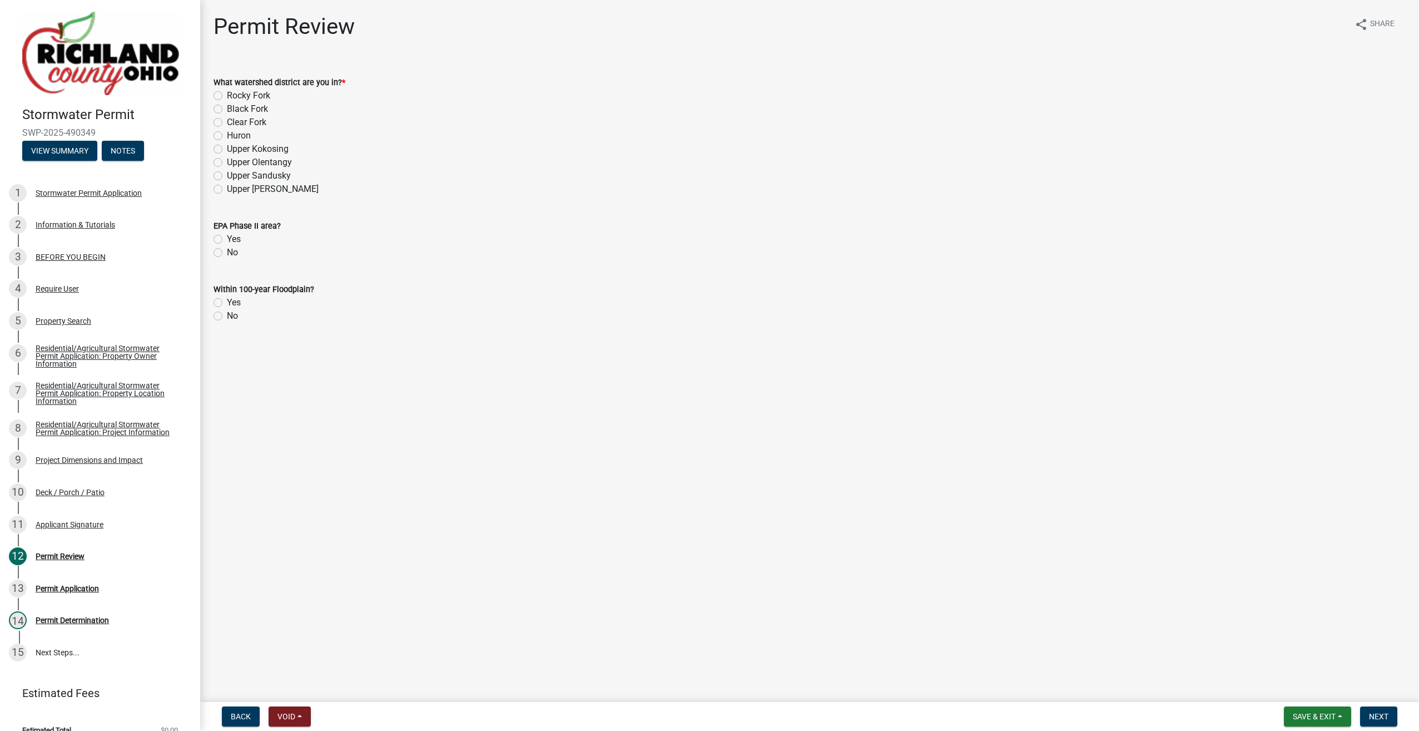
click at [227, 95] on label "Rocky Fork" at bounding box center [248, 95] width 43 height 13
click at [227, 95] on input "Rocky Fork" at bounding box center [230, 92] width 7 height 7
radio input "true"
click at [227, 239] on label "Yes" at bounding box center [234, 238] width 14 height 13
click at [227, 239] on input "Yes" at bounding box center [230, 235] width 7 height 7
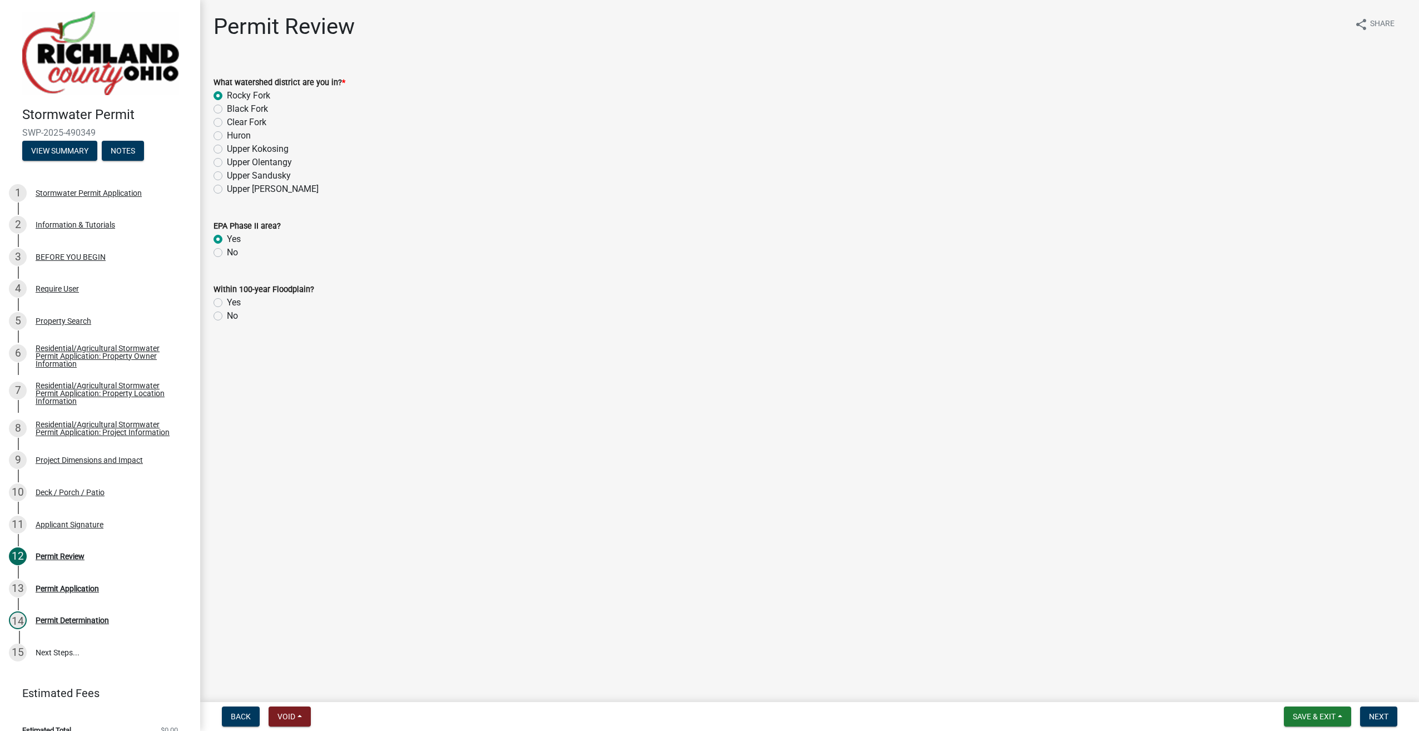
radio input "true"
click at [227, 316] on label "No" at bounding box center [232, 315] width 11 height 13
click at [227, 316] on input "No" at bounding box center [230, 312] width 7 height 7
radio input "true"
click at [1382, 721] on span "Next" at bounding box center [1378, 716] width 19 height 9
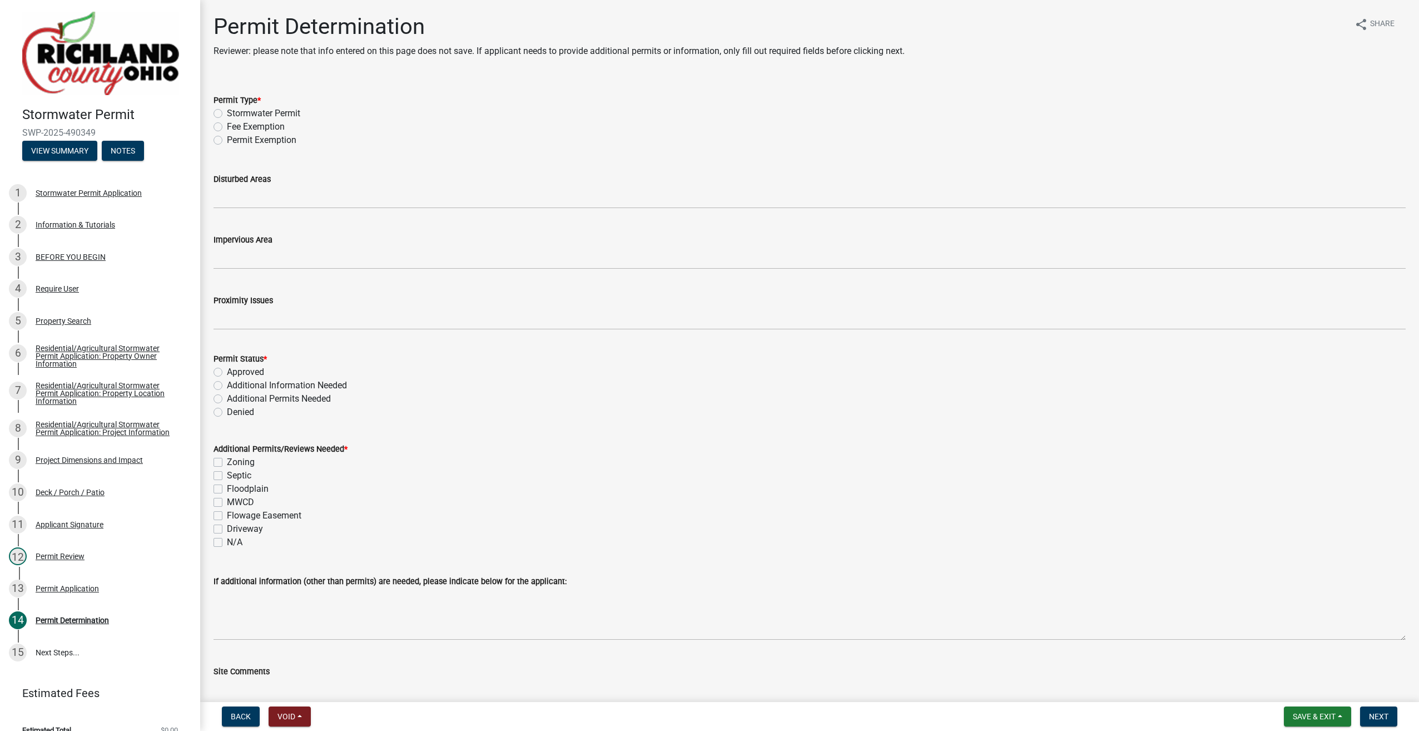
click at [227, 141] on label "Permit Exemption" at bounding box center [262, 139] width 70 height 13
click at [227, 141] on input "Permit Exemption" at bounding box center [230, 136] width 7 height 7
radio input "true"
click at [222, 398] on div "Additional Permits Needed" at bounding box center [810, 398] width 1192 height 13
click at [227, 399] on label "Additional Permits Needed" at bounding box center [279, 398] width 104 height 13
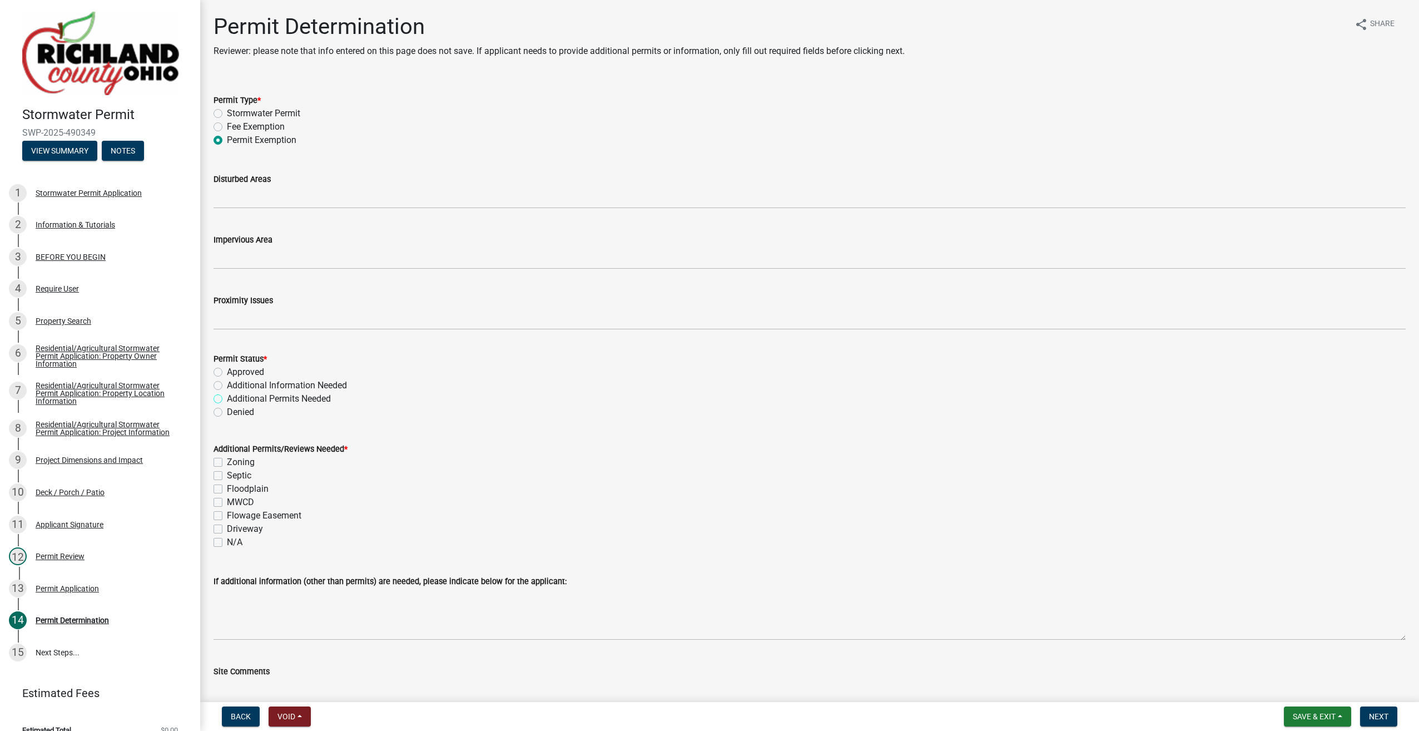
click at [227, 399] on input "Additional Permits Needed" at bounding box center [230, 395] width 7 height 7
radio input "true"
click at [227, 463] on label "Zoning" at bounding box center [241, 461] width 28 height 13
click at [227, 463] on input "Zoning" at bounding box center [230, 458] width 7 height 7
checkbox input "true"
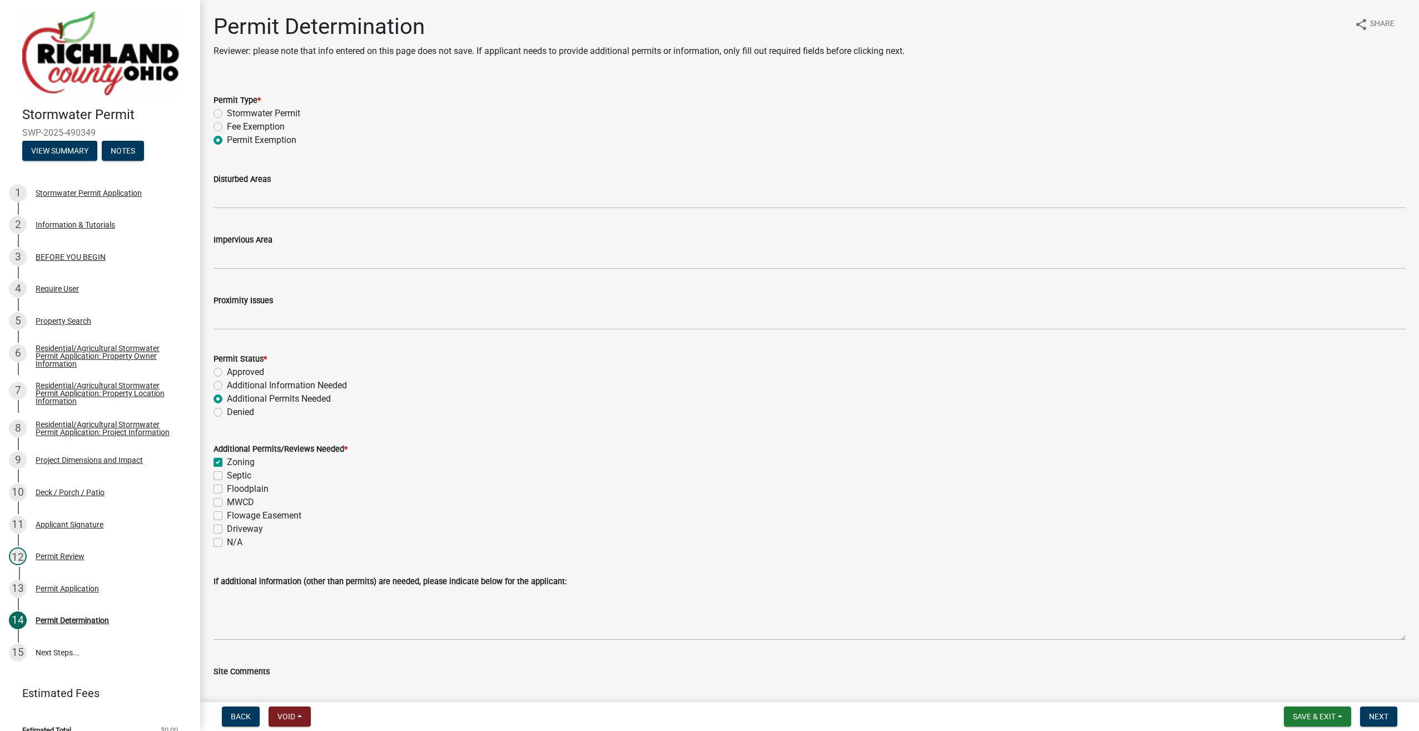
checkbox input "false"
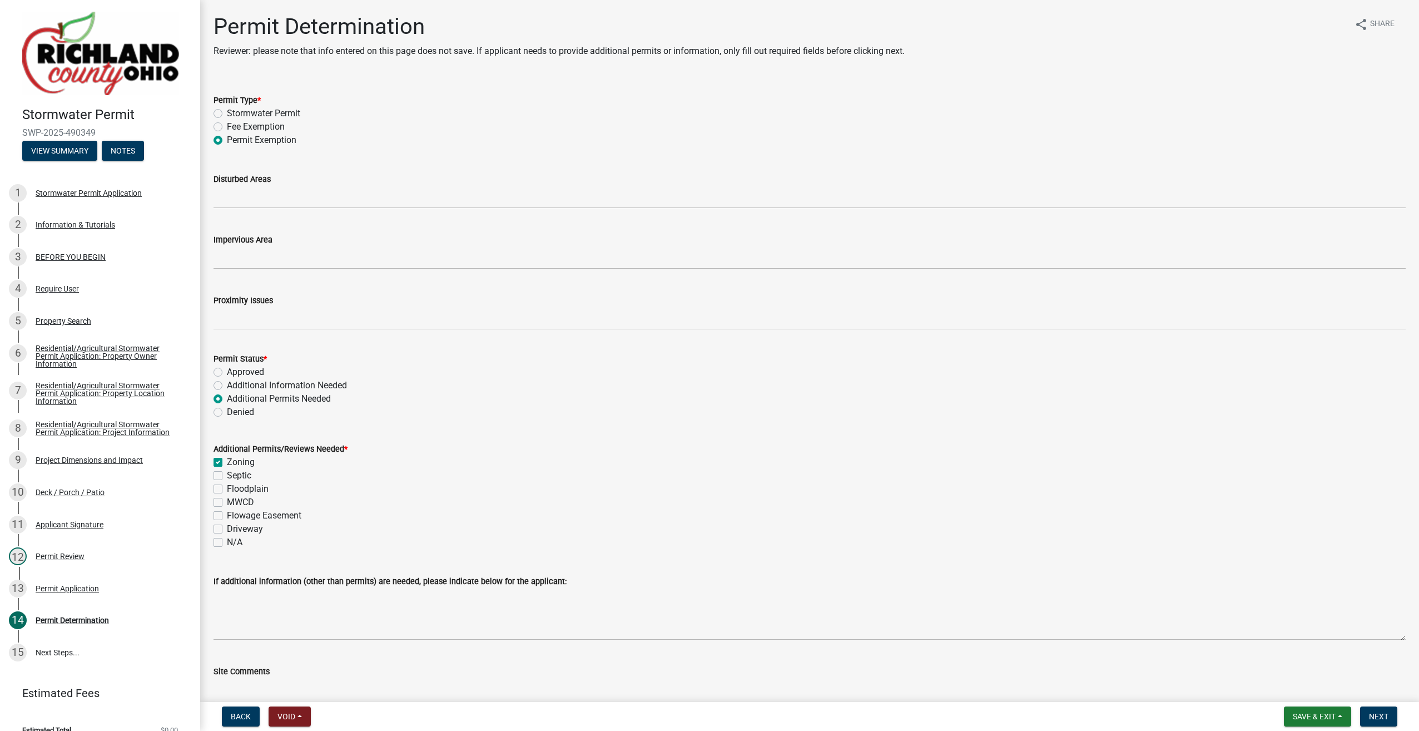
checkbox input "false"
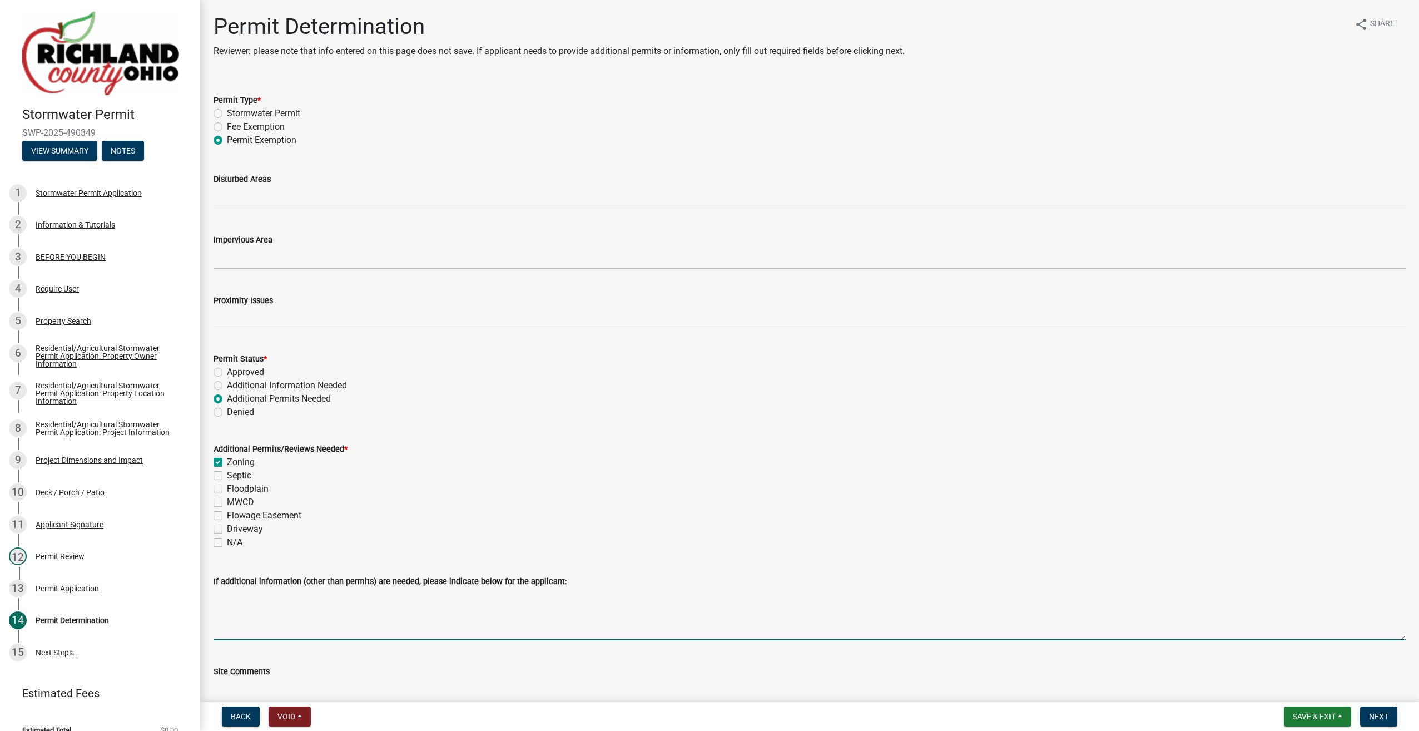
click at [270, 608] on textarea "If additional information (other than permits) are needed, please indicate belo…" at bounding box center [810, 614] width 1192 height 52
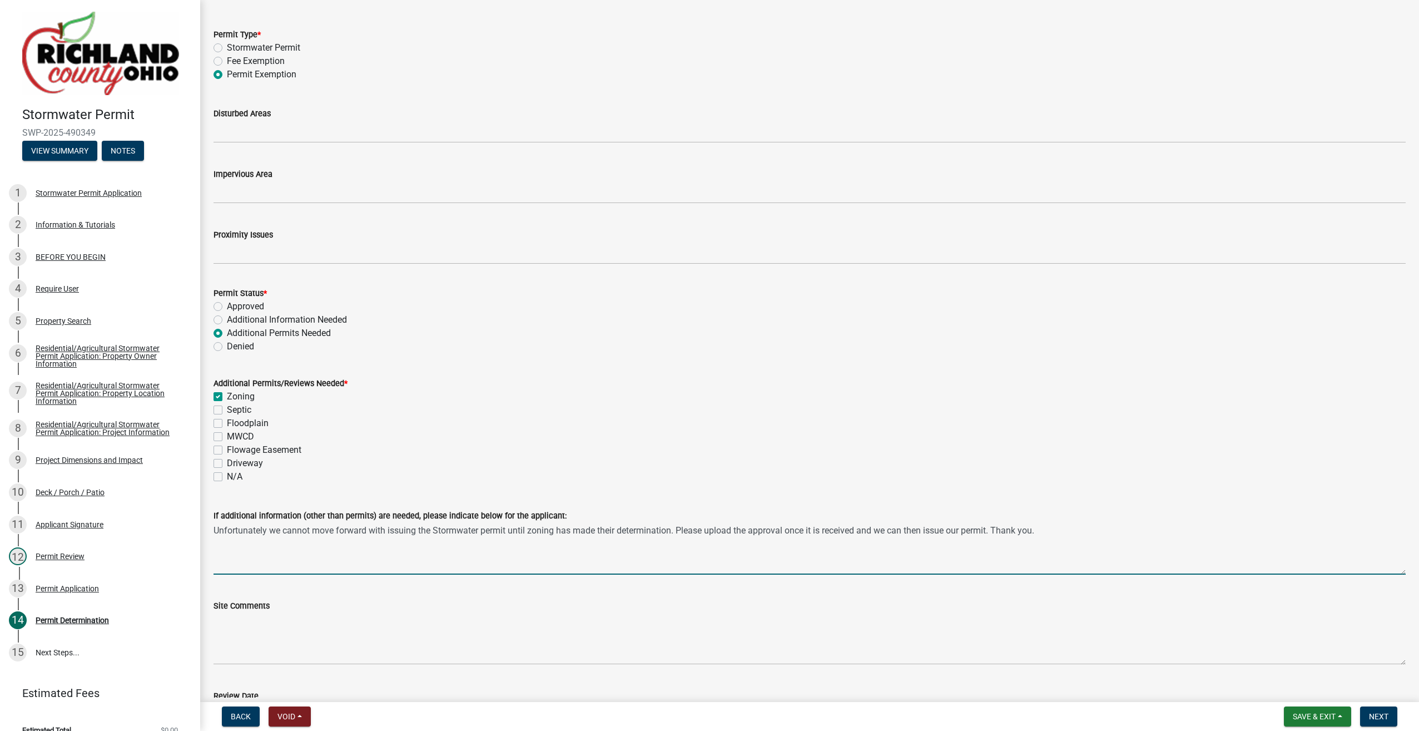
scroll to position [265, 0]
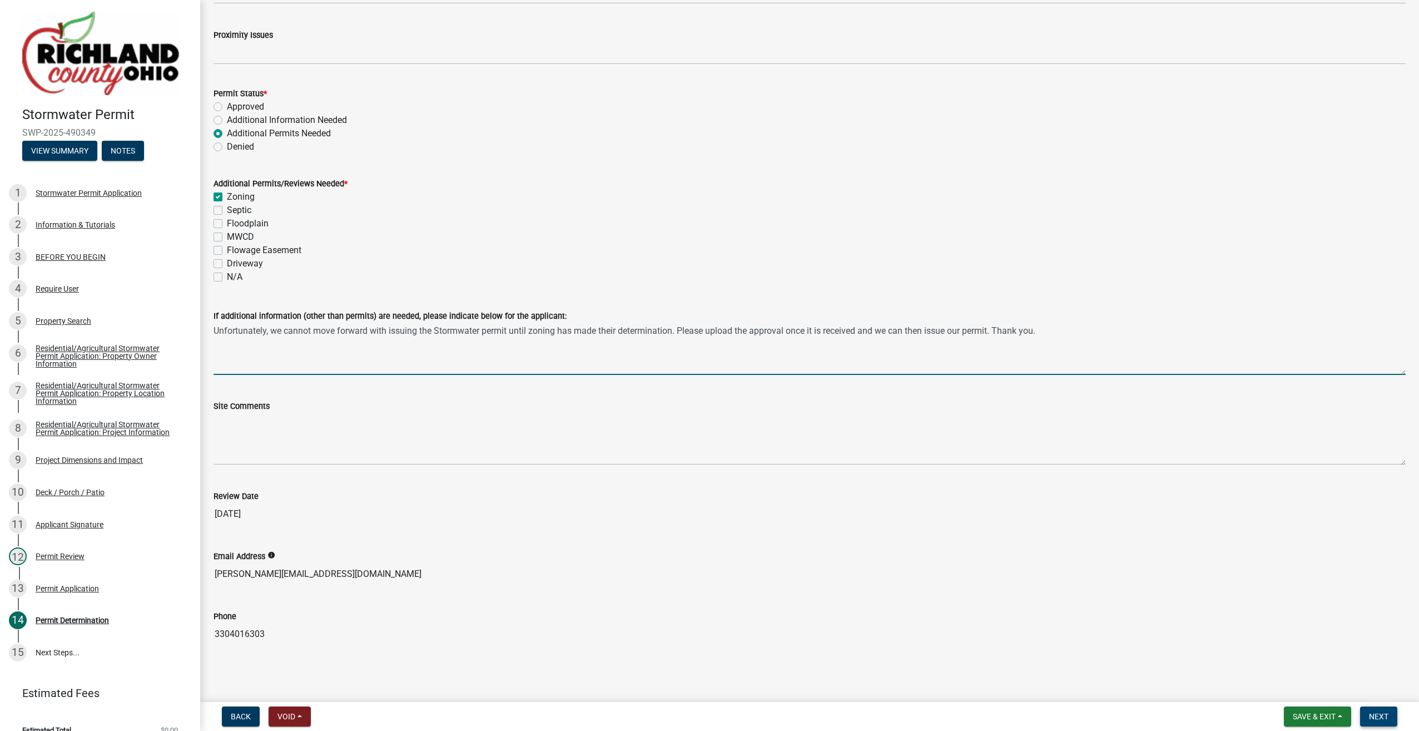
type textarea "Unfortunately, we cannot move forward with issuing the Stormwater permit until …"
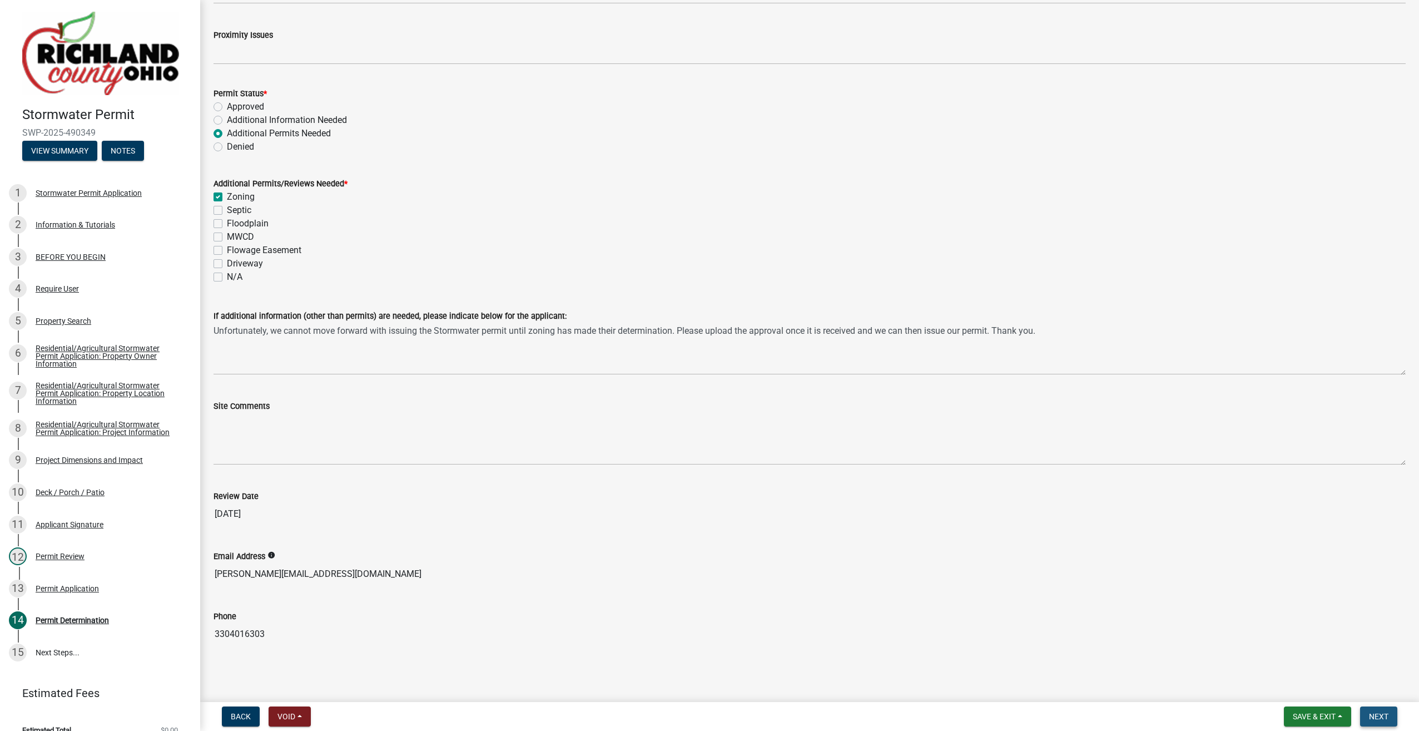
click at [1378, 718] on span "Next" at bounding box center [1378, 716] width 19 height 9
